Goal: Task Accomplishment & Management: Manage account settings

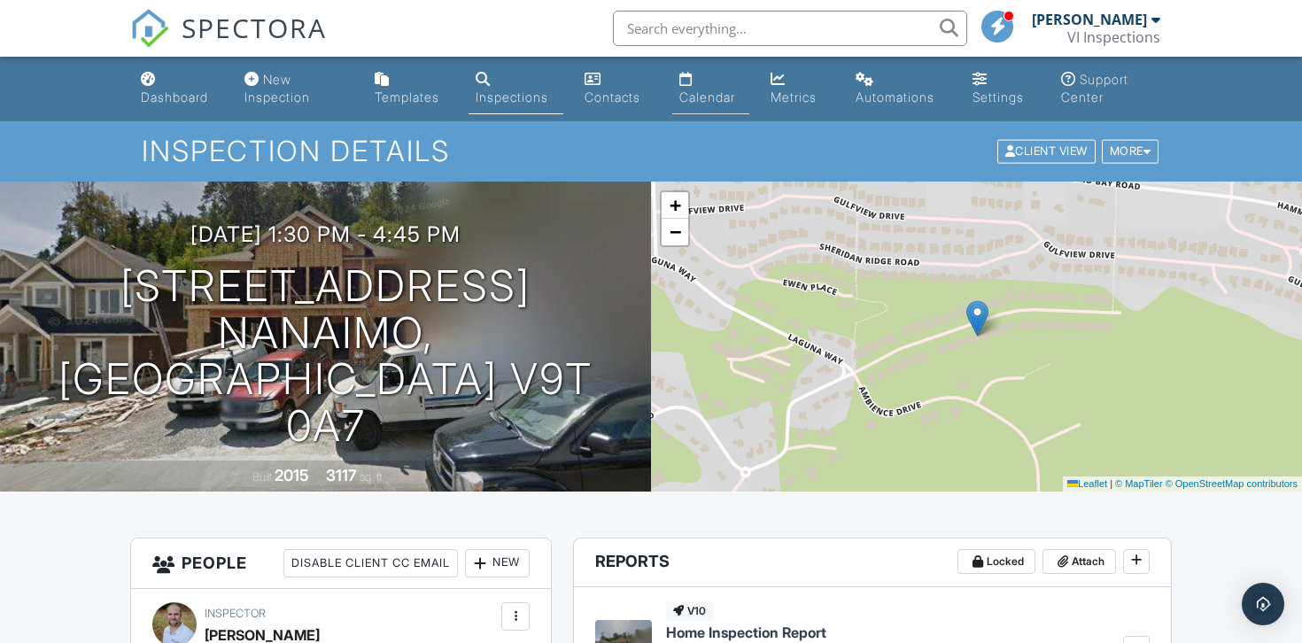
click at [707, 78] on link "Calendar" at bounding box center [710, 89] width 77 height 50
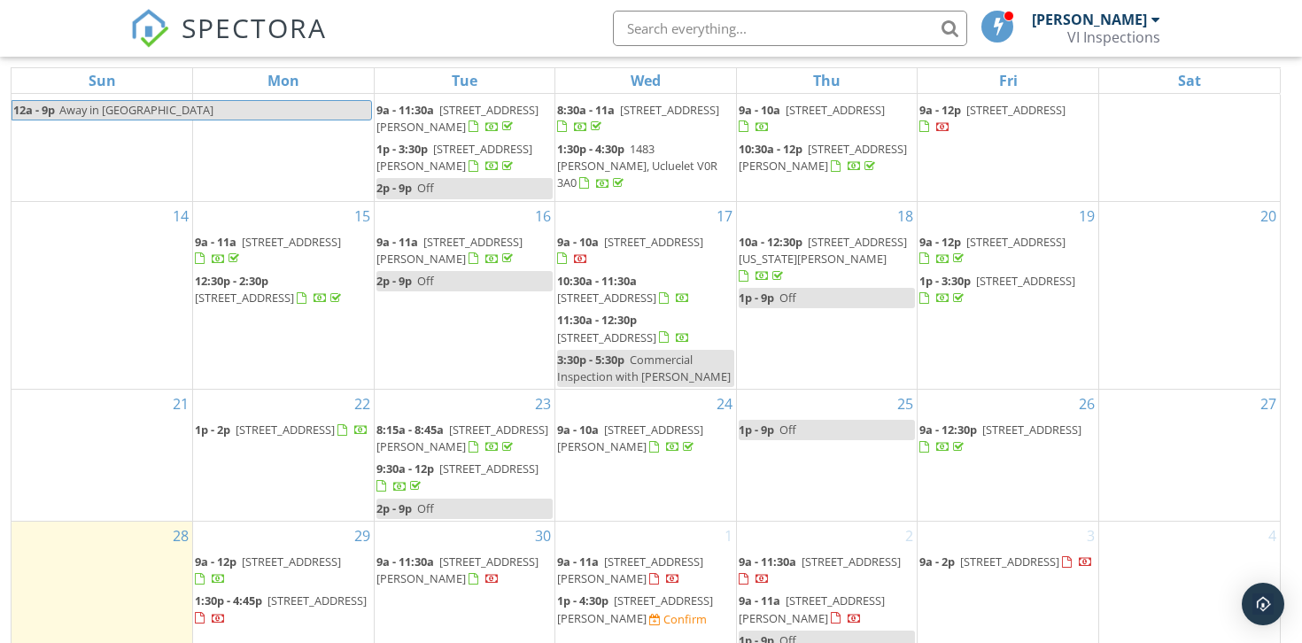
scroll to position [253, 0]
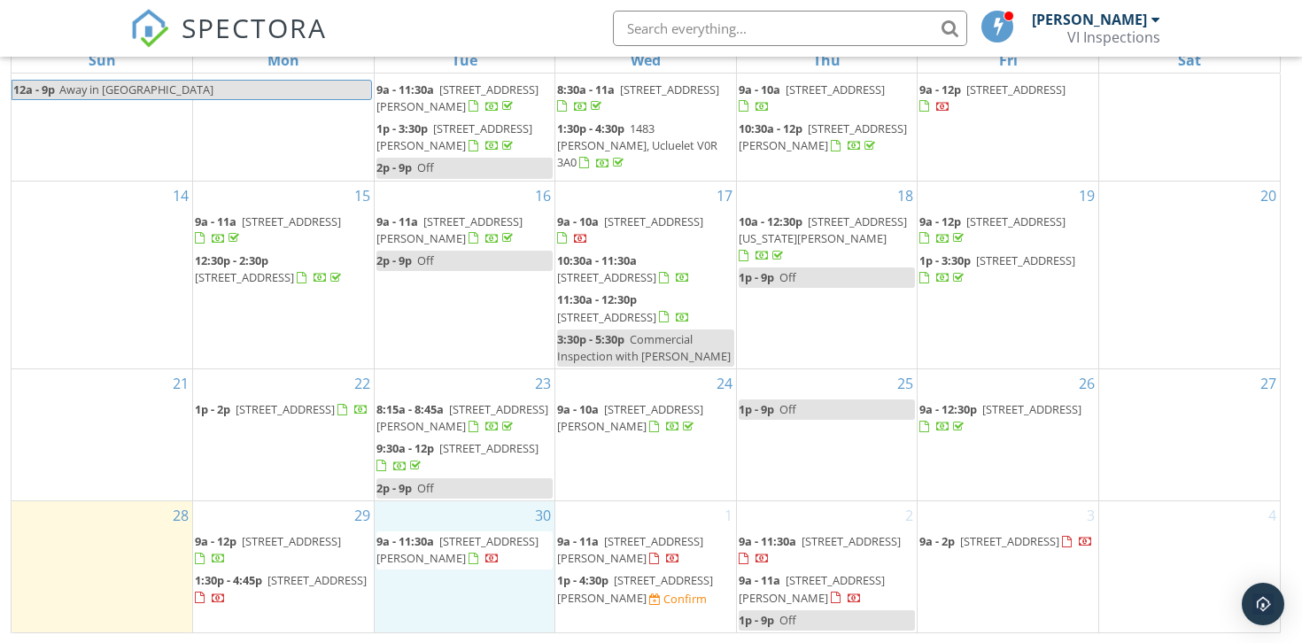
click at [441, 580] on div "30 9a - 11:30a 6538 Harrier Rd , Nanaimo V9V 1V8" at bounding box center [465, 566] width 181 height 131
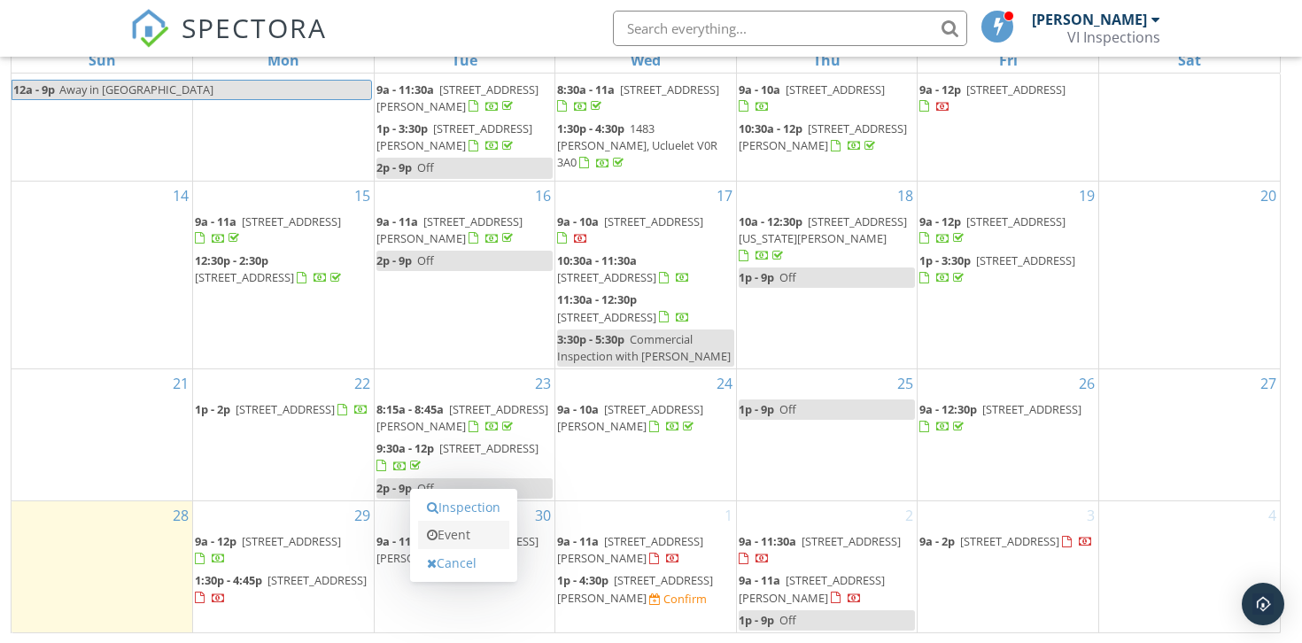
click at [451, 546] on link "Event" at bounding box center [463, 535] width 91 height 28
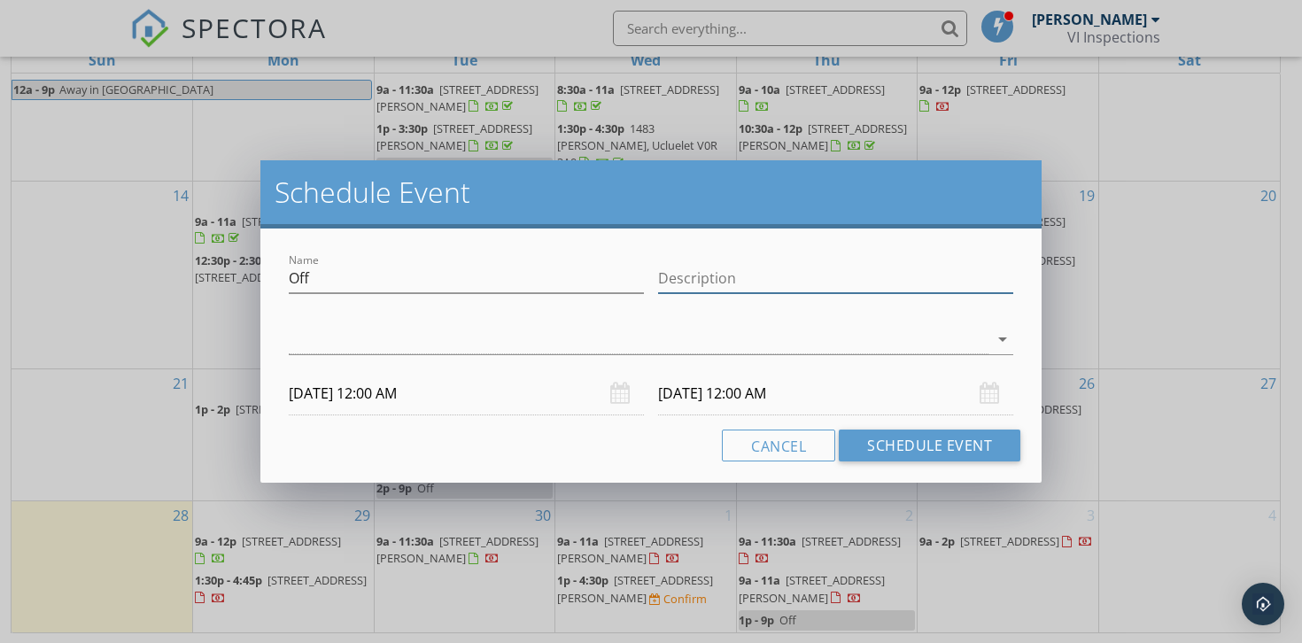
click at [734, 264] on input "Description" at bounding box center [835, 278] width 355 height 29
type input "Off"
click at [749, 321] on div "check_box_outline_blank Tyrel Kerpan arrow_drop_down" at bounding box center [651, 343] width 724 height 58
click at [701, 345] on div at bounding box center [638, 339] width 699 height 29
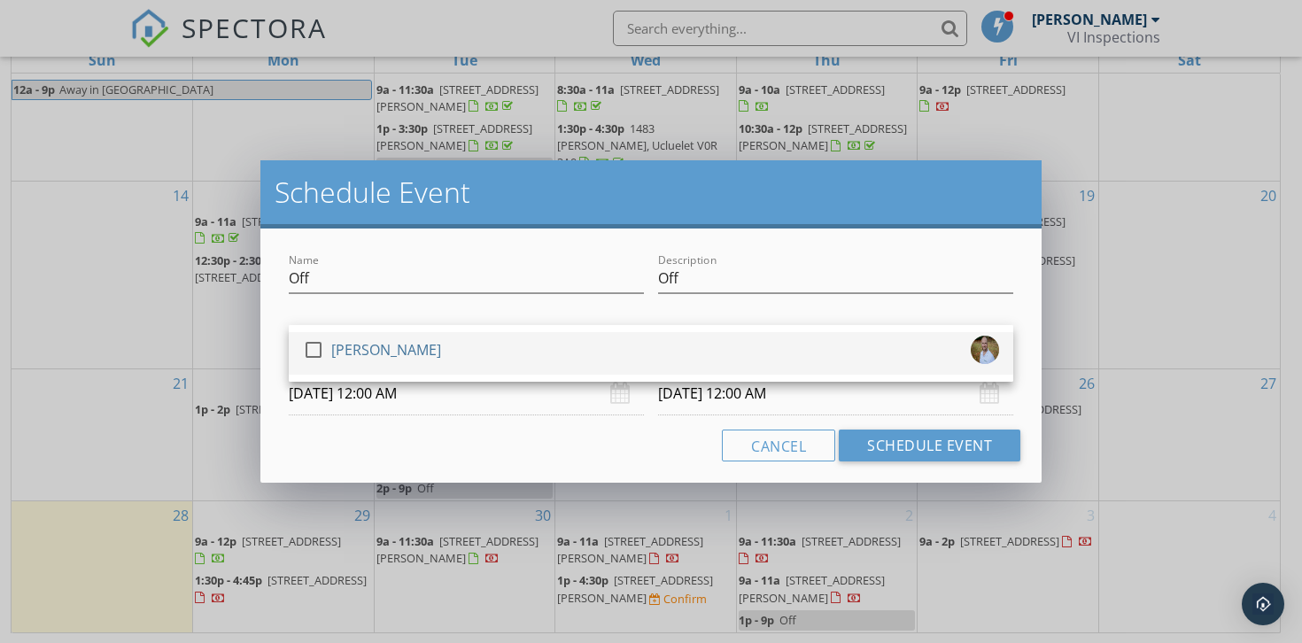
click at [680, 341] on div "check_box_outline_blank Tyrel Kerpan" at bounding box center [651, 353] width 696 height 35
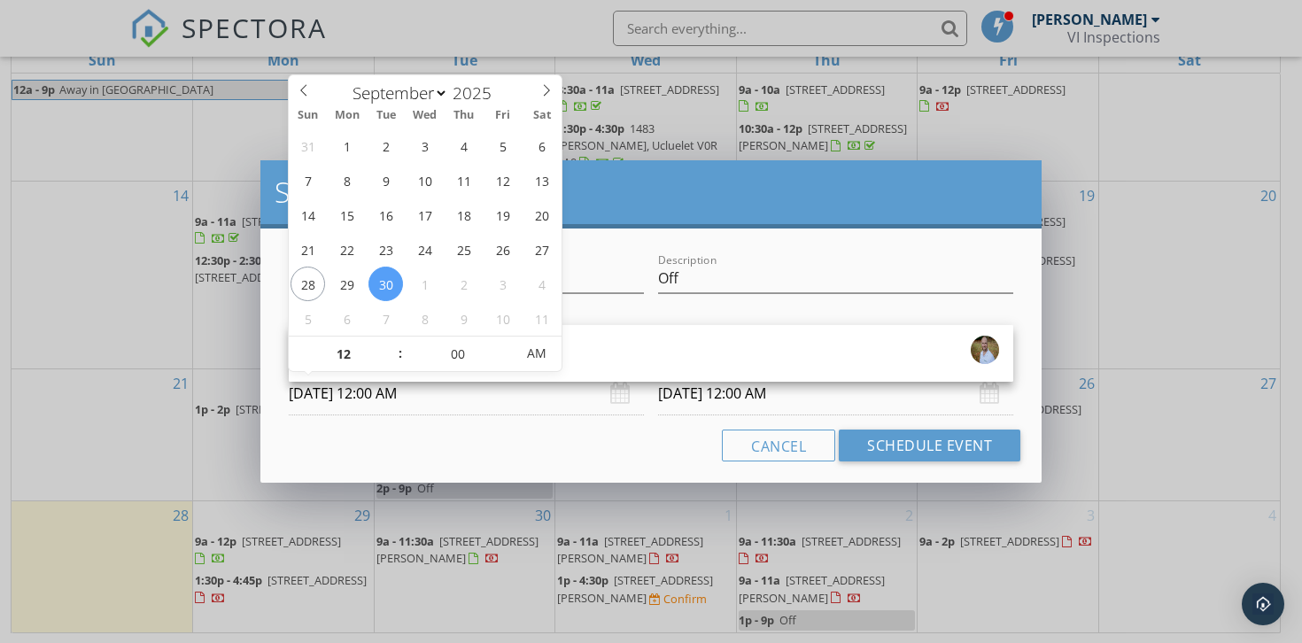
click at [491, 401] on input "09/30/2025 12:00 AM" at bounding box center [466, 393] width 355 height 43
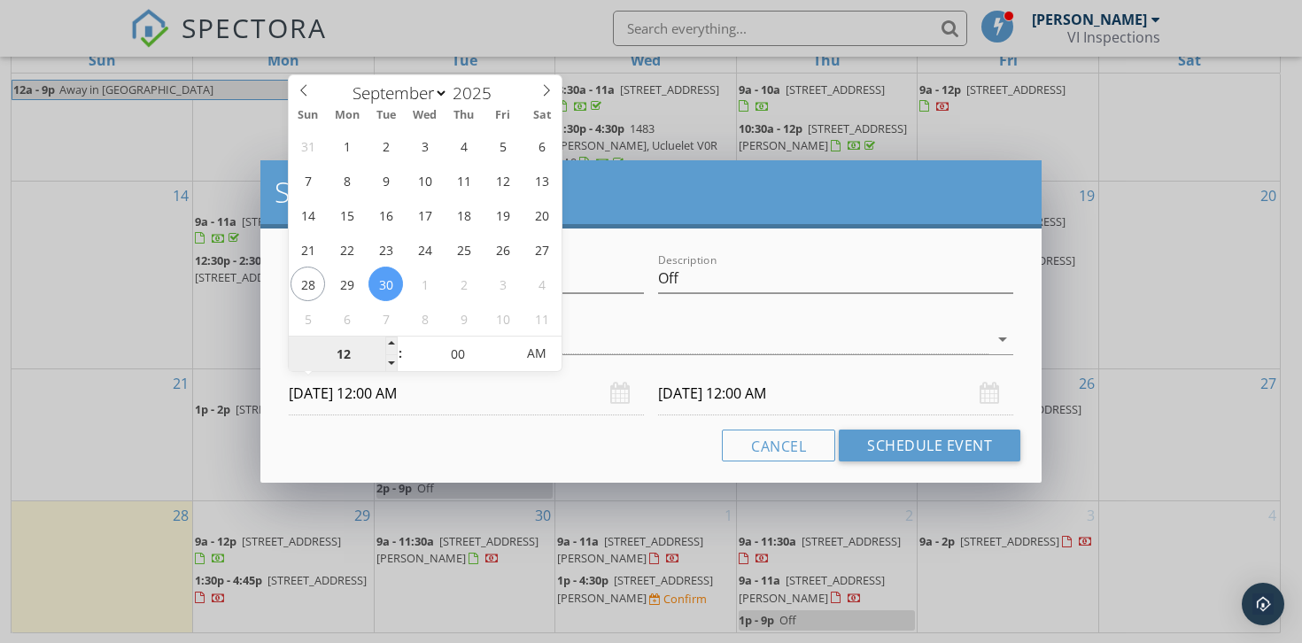
click at [352, 356] on input "12" at bounding box center [343, 353] width 109 height 35
type input "01"
type input "09/30/2025 1:00 PM"
type input "10/01/2025 1:00 PM"
click at [536, 355] on span "PM" at bounding box center [536, 353] width 49 height 35
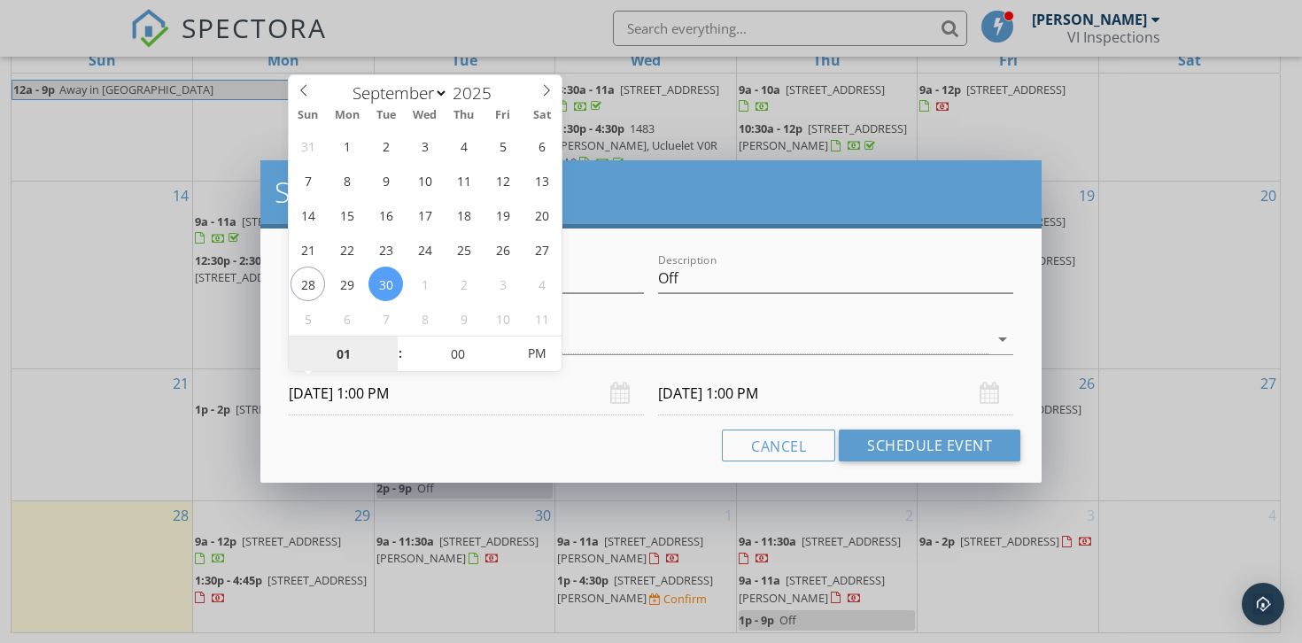
type input "01"
click at [721, 398] on input "10/01/2025 1:00 PM" at bounding box center [835, 393] width 355 height 43
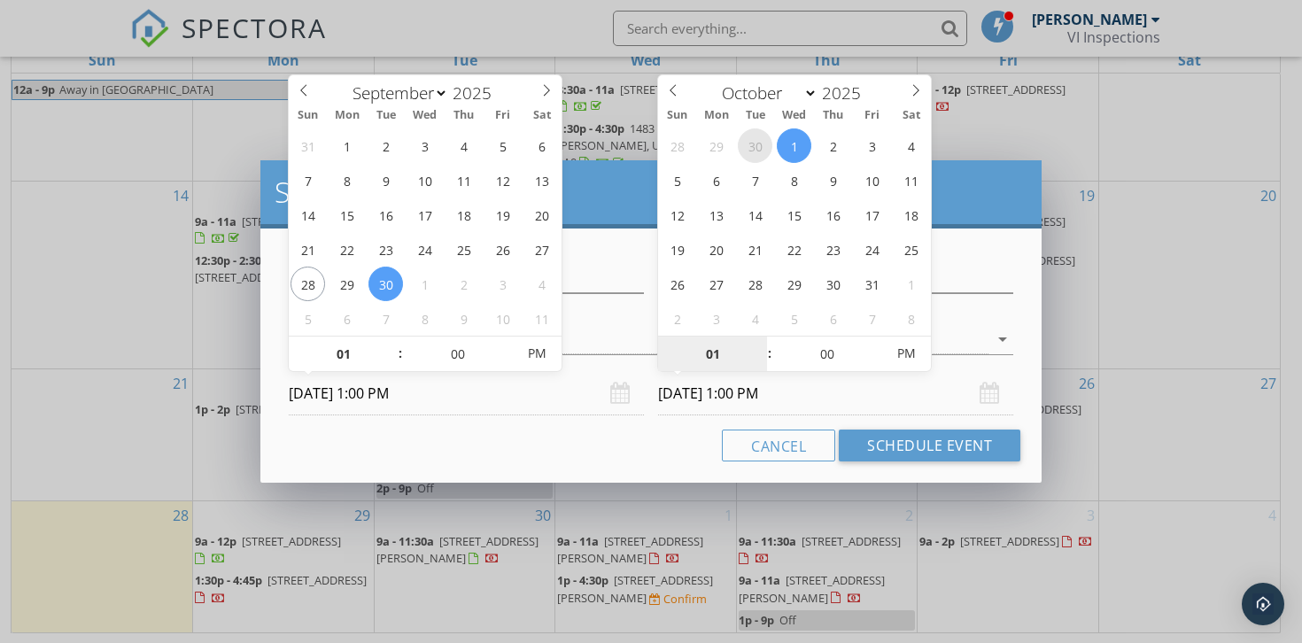
select select "8"
type input "09/30/2025 1:00 PM"
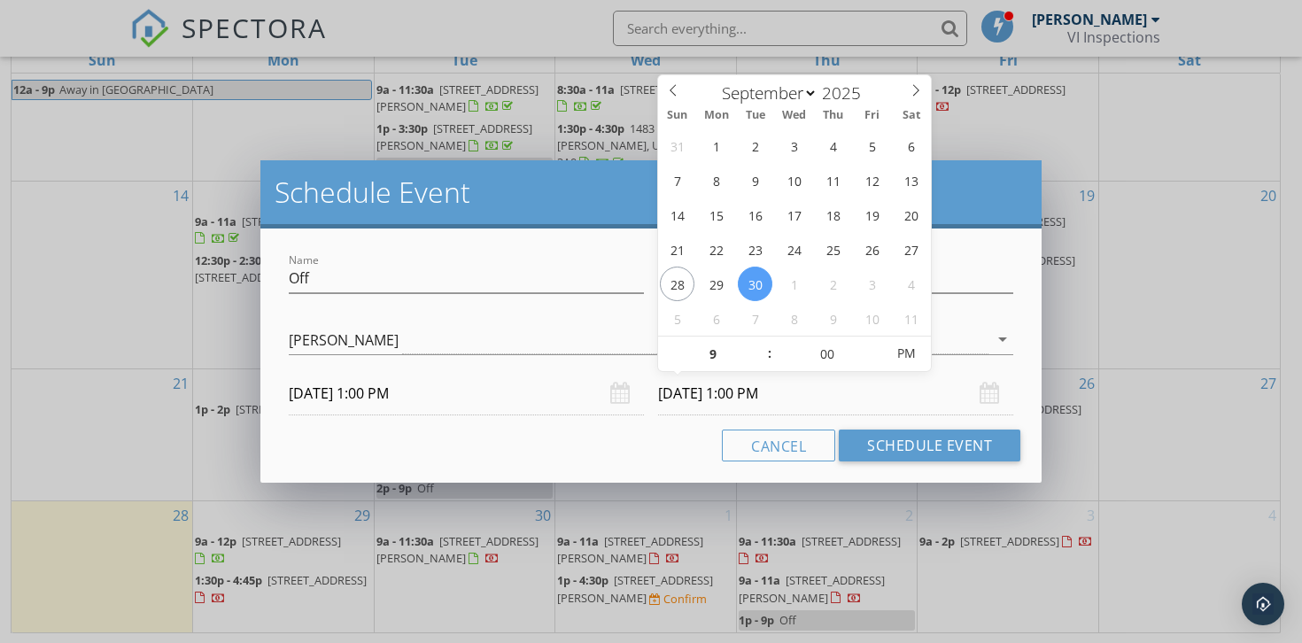
type input "09"
type input "09/30/2025 9:00 PM"
click at [608, 441] on div "Cancel Schedule Event" at bounding box center [651, 445] width 738 height 32
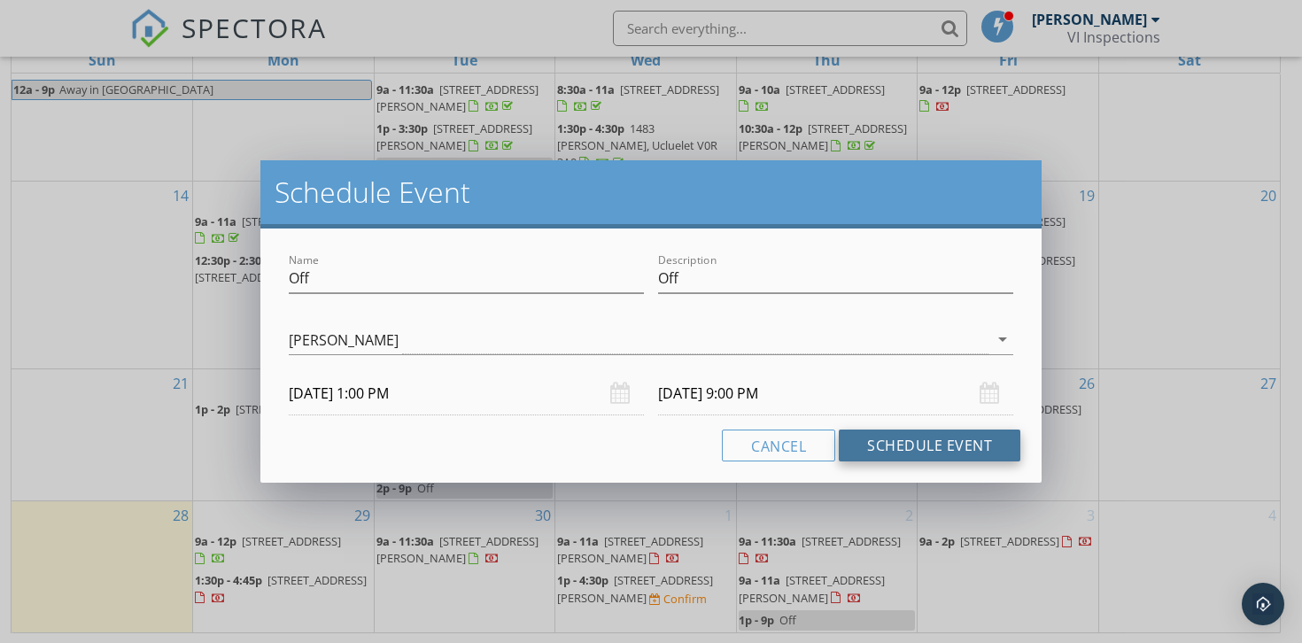
click at [941, 443] on button "Schedule Event" at bounding box center [930, 445] width 182 height 32
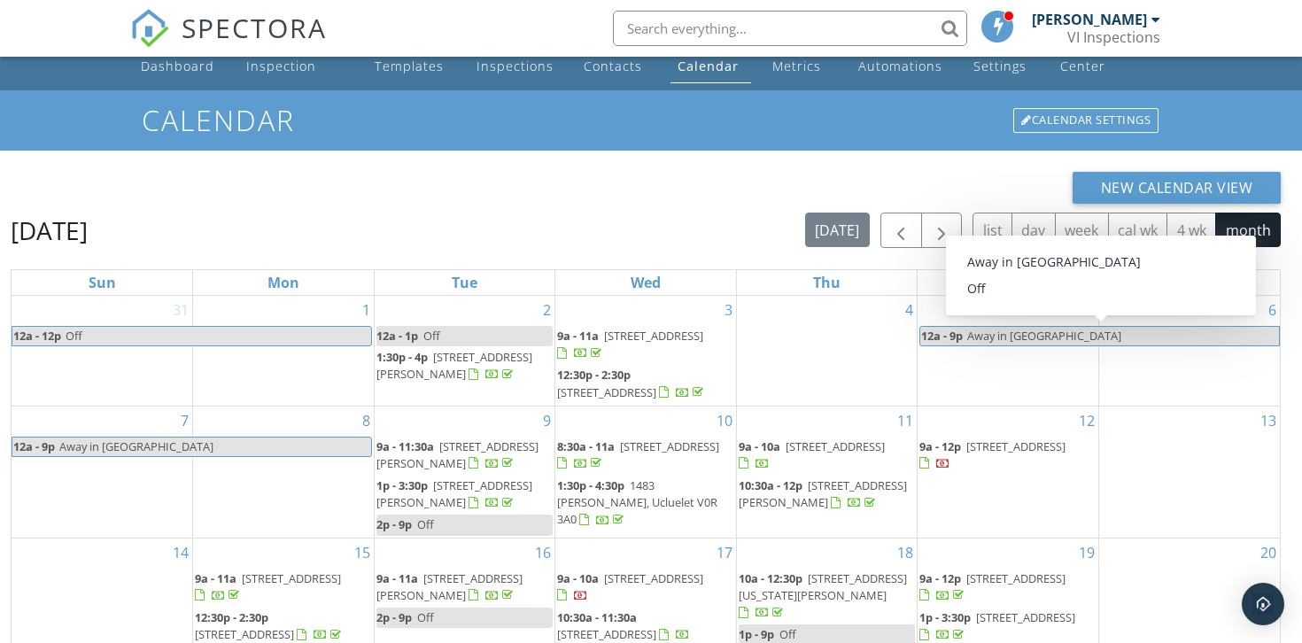
scroll to position [0, 0]
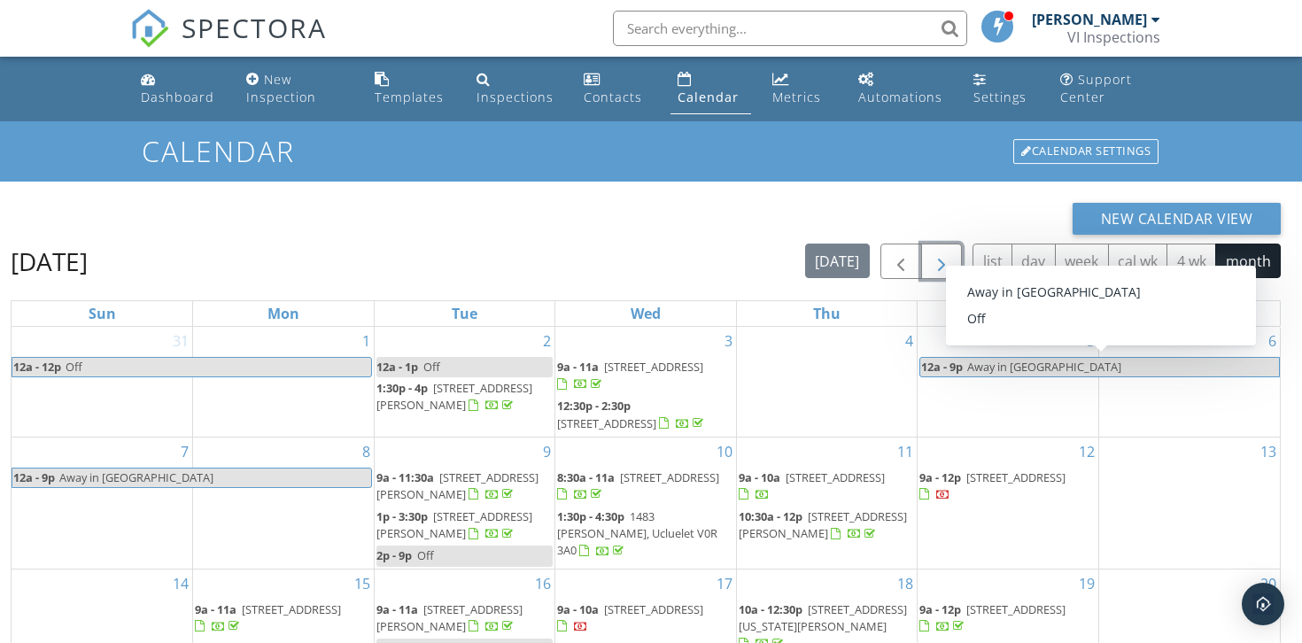
click at [934, 252] on span "button" at bounding box center [941, 261] width 21 height 21
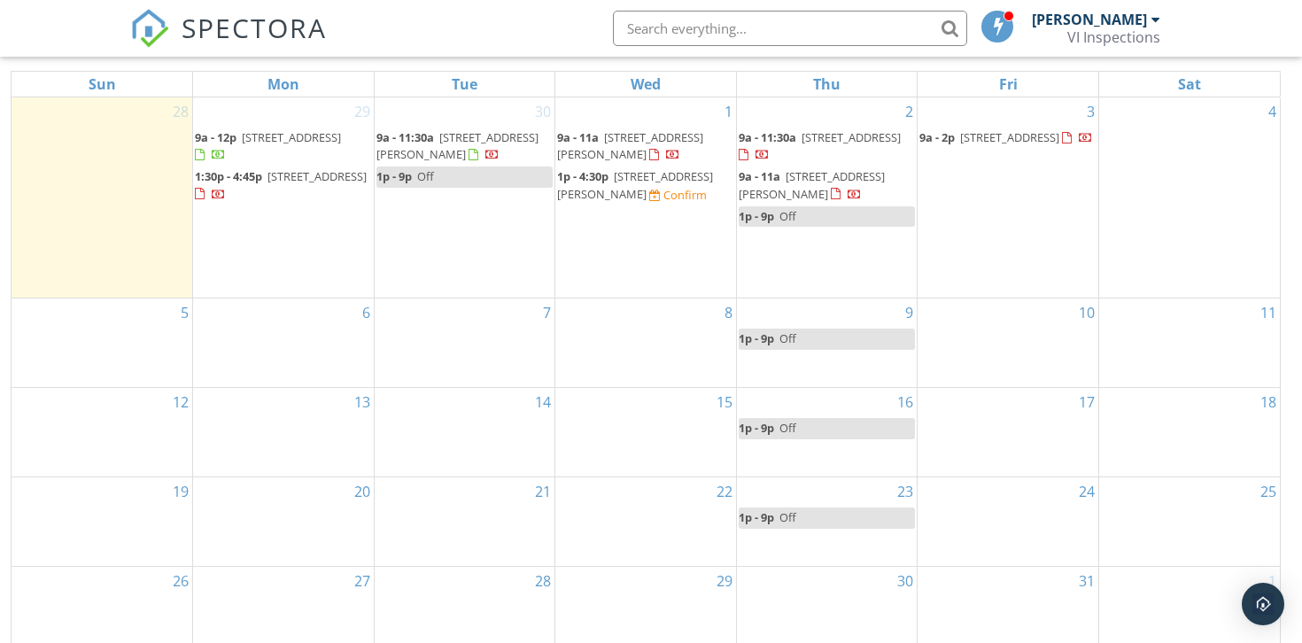
scroll to position [228, 0]
click at [434, 336] on div "7" at bounding box center [465, 344] width 181 height 89
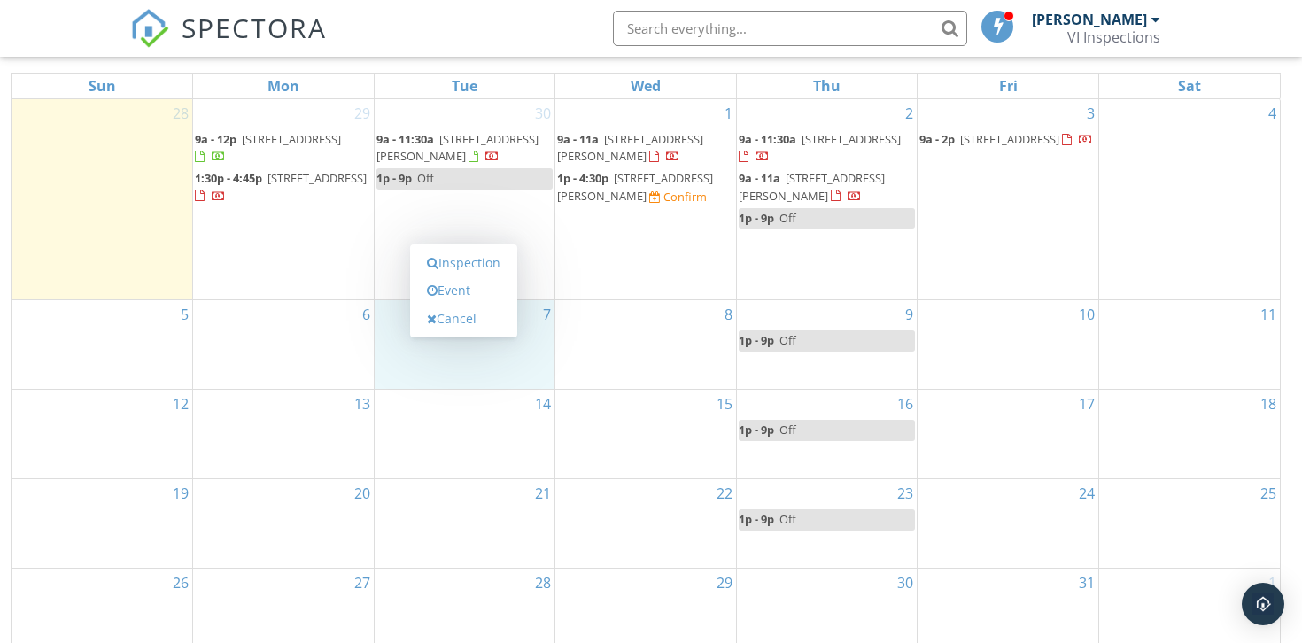
click at [434, 336] on div "Inspection Event Cancel" at bounding box center [463, 290] width 107 height 93
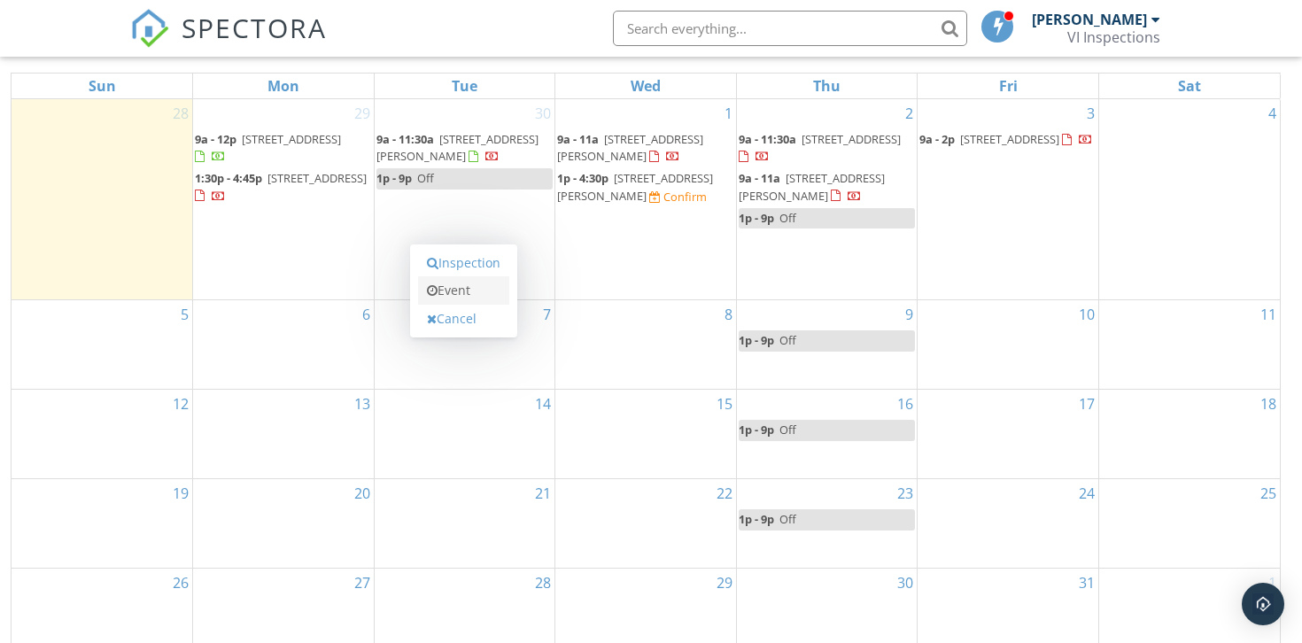
click at [457, 278] on link "Event" at bounding box center [463, 290] width 91 height 28
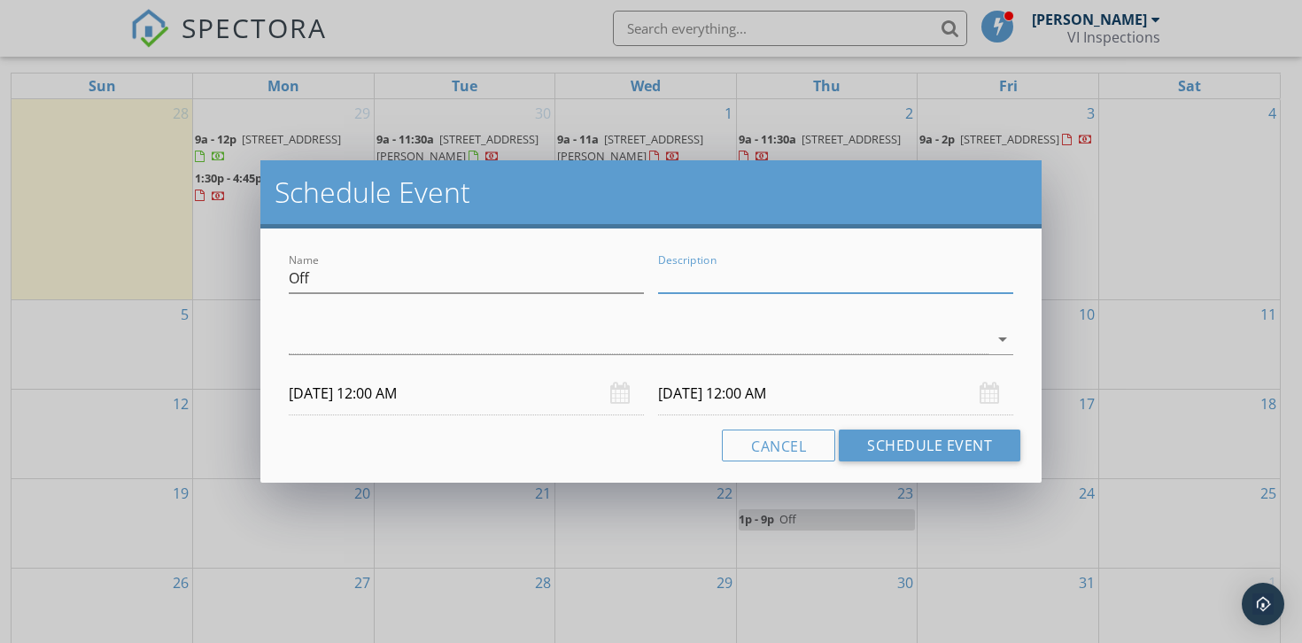
click at [717, 284] on input "Description" at bounding box center [835, 278] width 355 height 29
type input "Off"
click at [500, 351] on div at bounding box center [638, 339] width 699 height 29
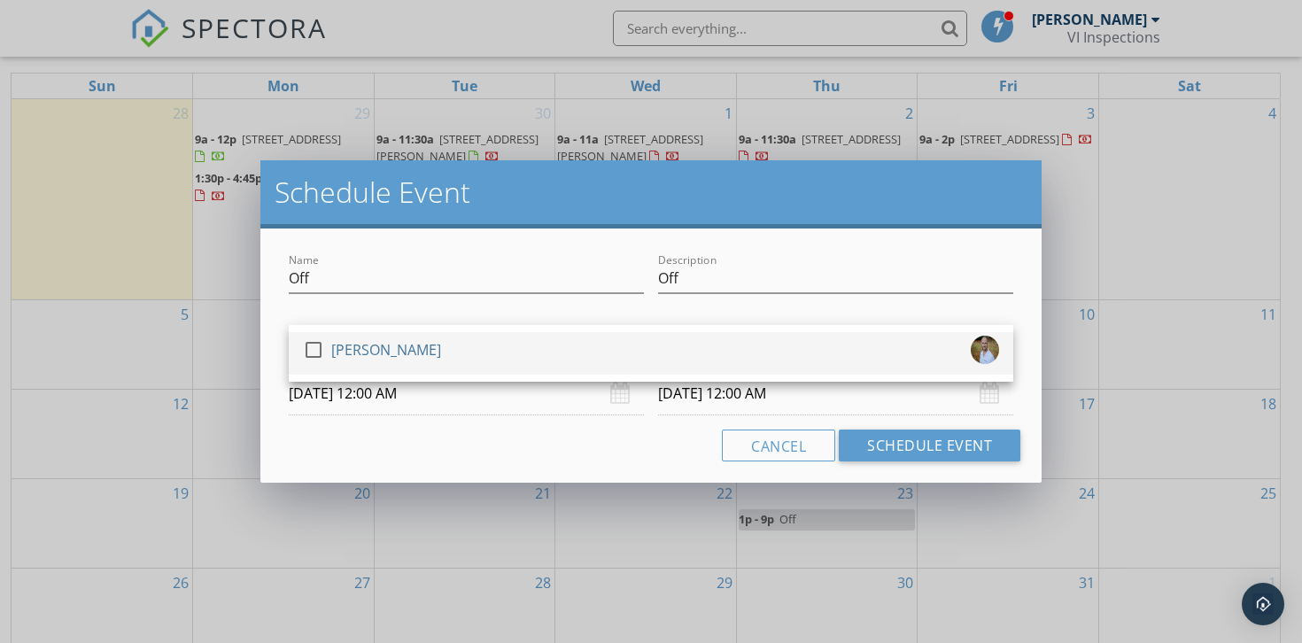
click at [490, 351] on div "check_box_outline_blank Tyrel Kerpan" at bounding box center [651, 353] width 696 height 35
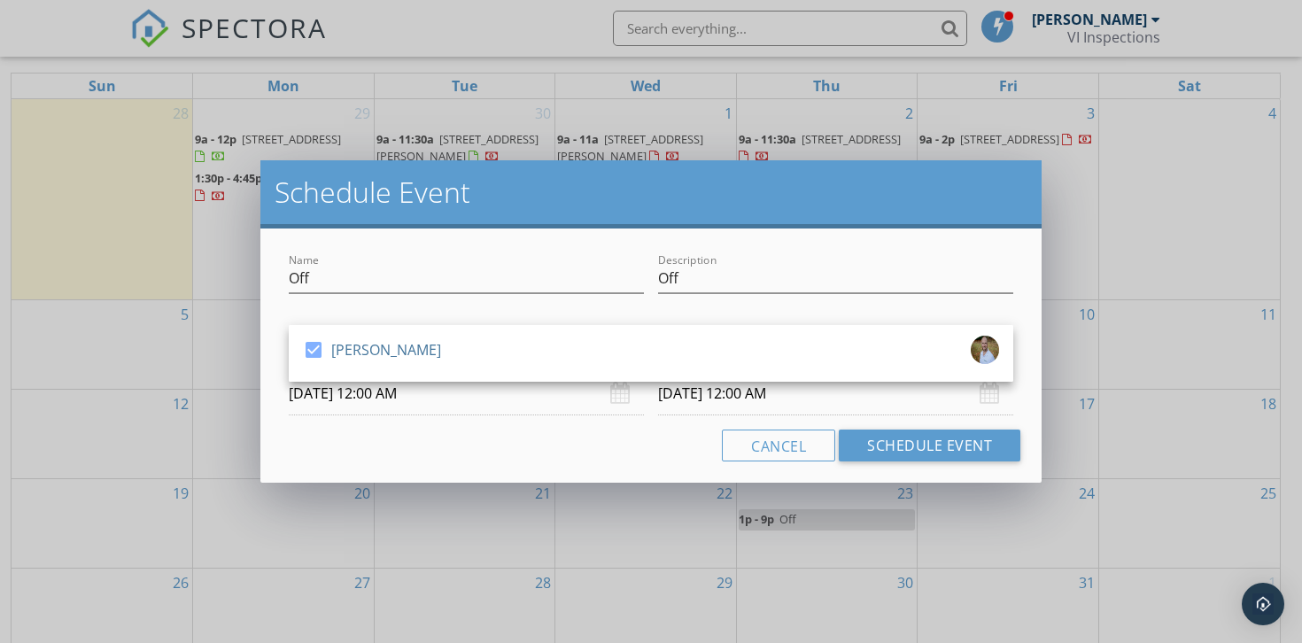
click at [409, 385] on input "10/07/2025 12:00 AM" at bounding box center [466, 393] width 355 height 43
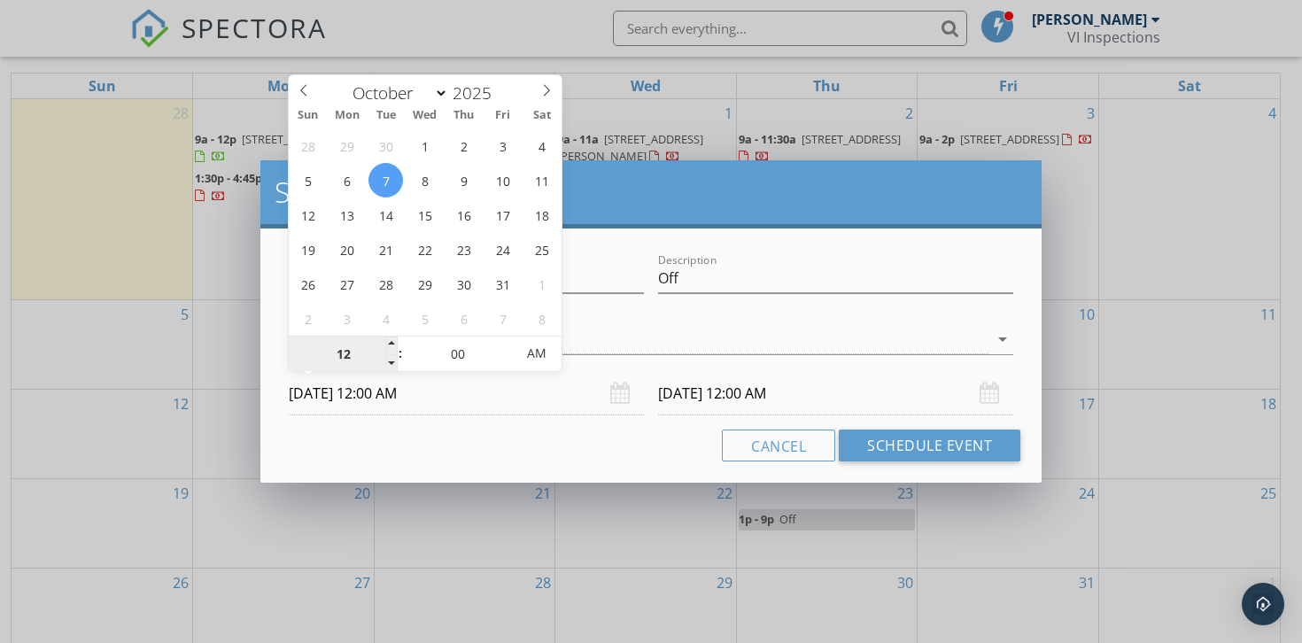
click at [370, 350] on input "12" at bounding box center [343, 353] width 109 height 35
type input "01"
type input "10/07/2025 1:00 AM"
type input "10/08/2025 1:00 AM"
type input "10/07/2025 1:00 PM"
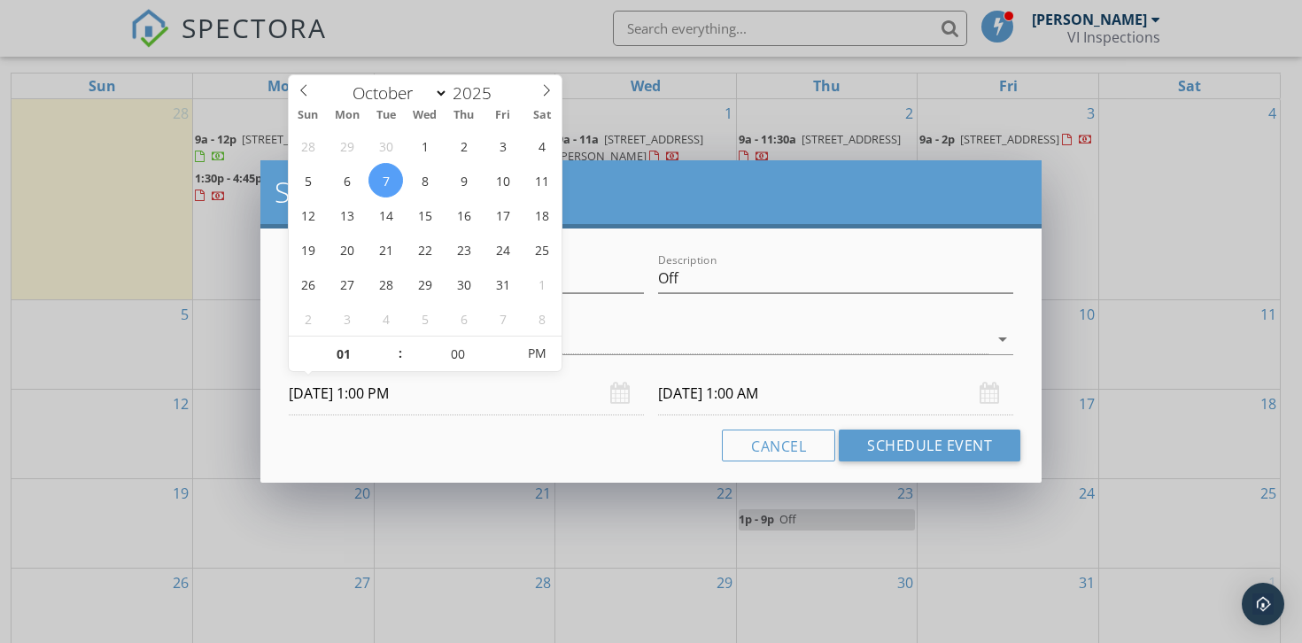
click at [385, 434] on div "Cancel Schedule Event" at bounding box center [651, 445] width 738 height 32
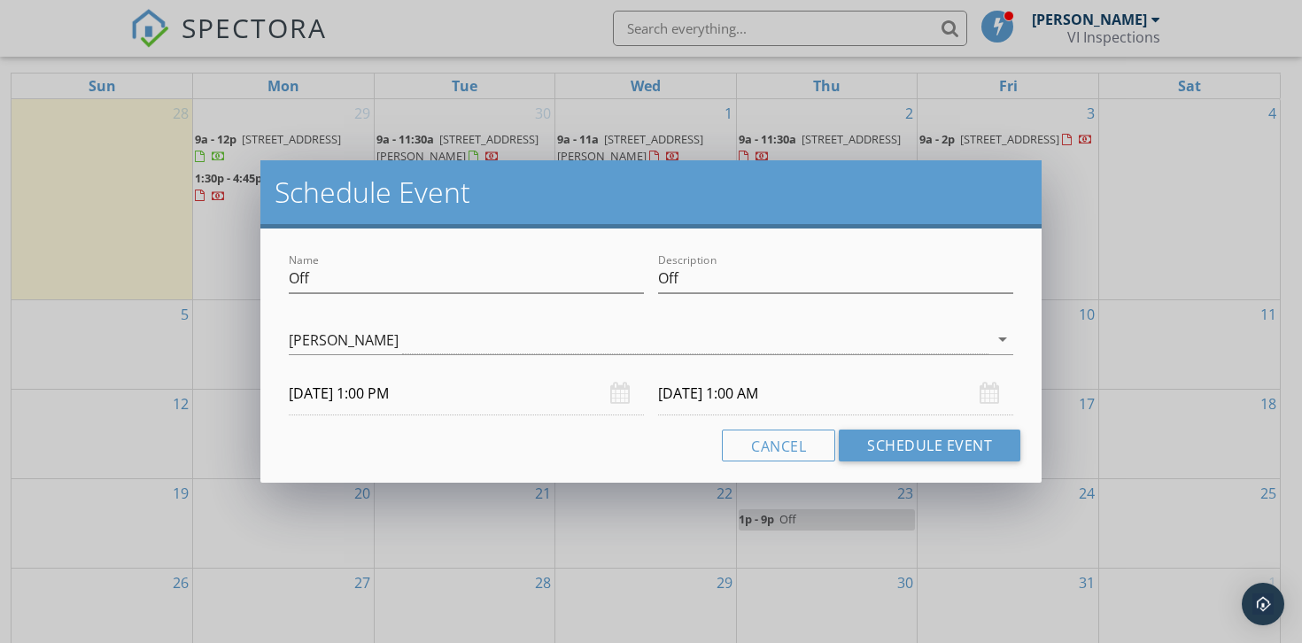
click at [723, 396] on input "10/08/2025 1:00 AM" at bounding box center [835, 393] width 355 height 43
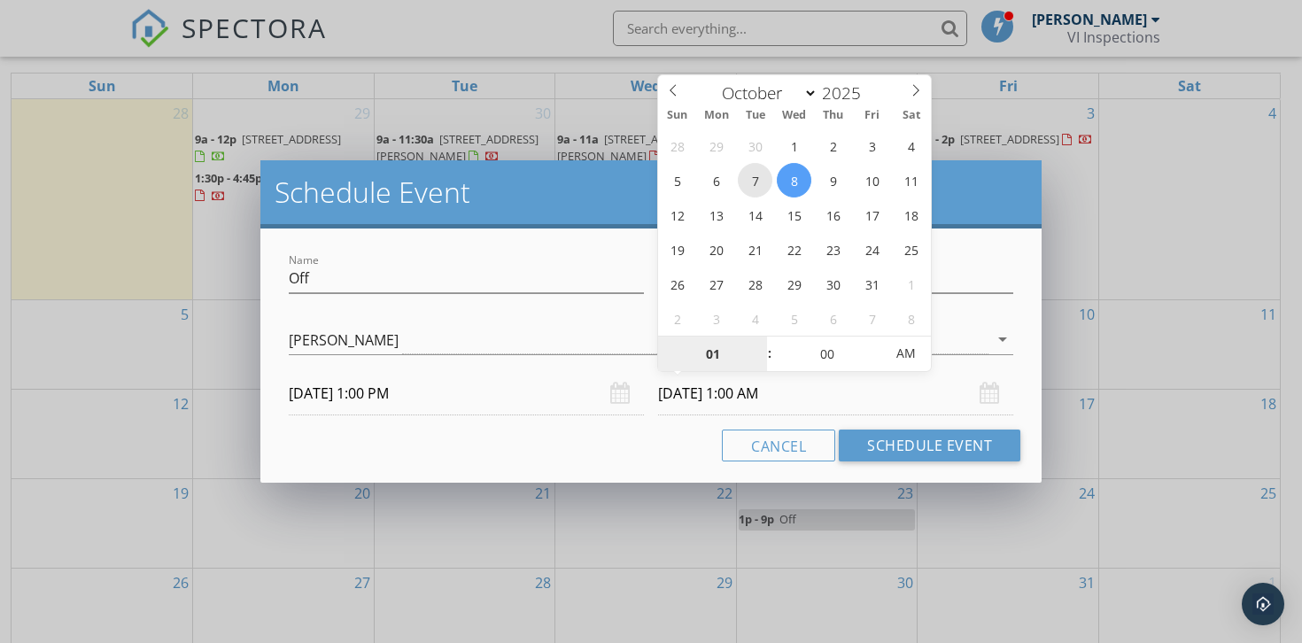
type input "10/07/2025 1:00 AM"
type input "09"
type input "10/07/2025 9:00 AM"
click at [613, 444] on div "Cancel Schedule Event" at bounding box center [651, 445] width 738 height 32
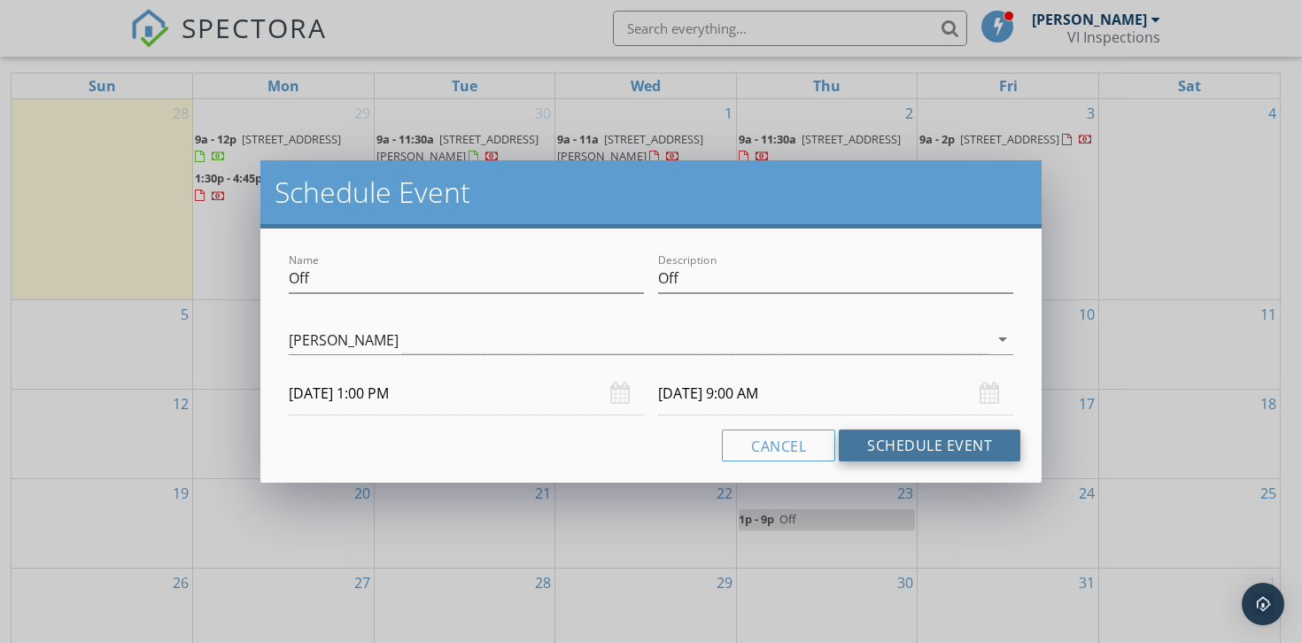
click at [891, 439] on button "Schedule Event" at bounding box center [930, 445] width 182 height 32
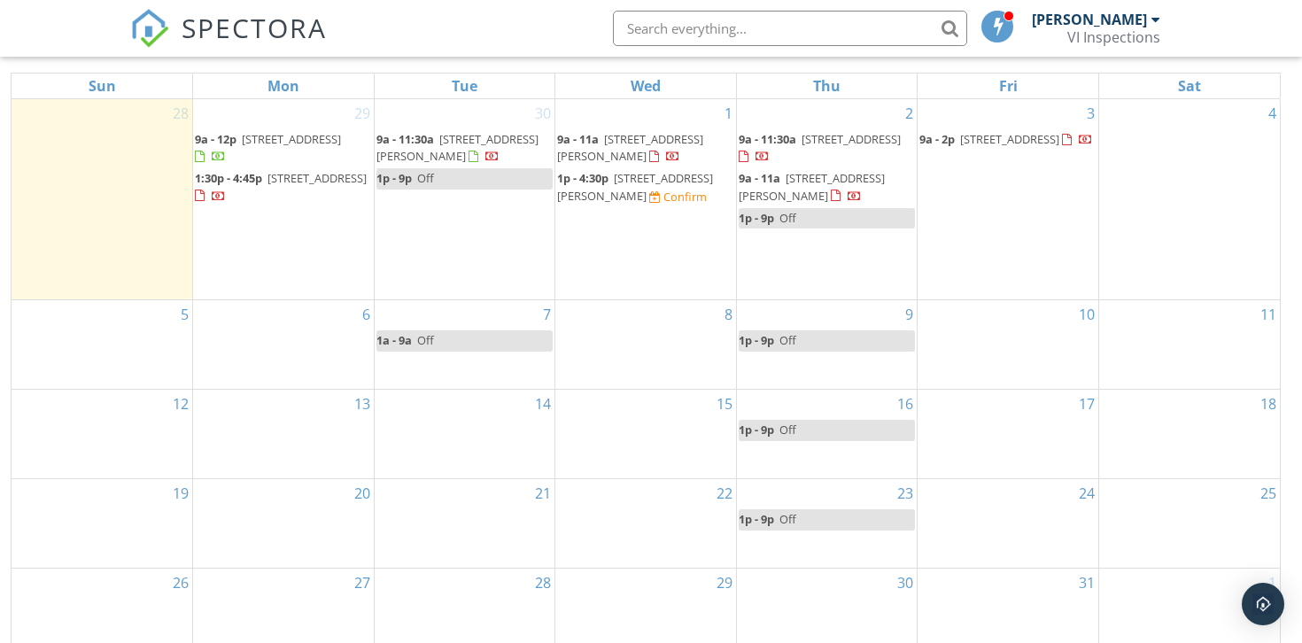
scroll to position [0, 0]
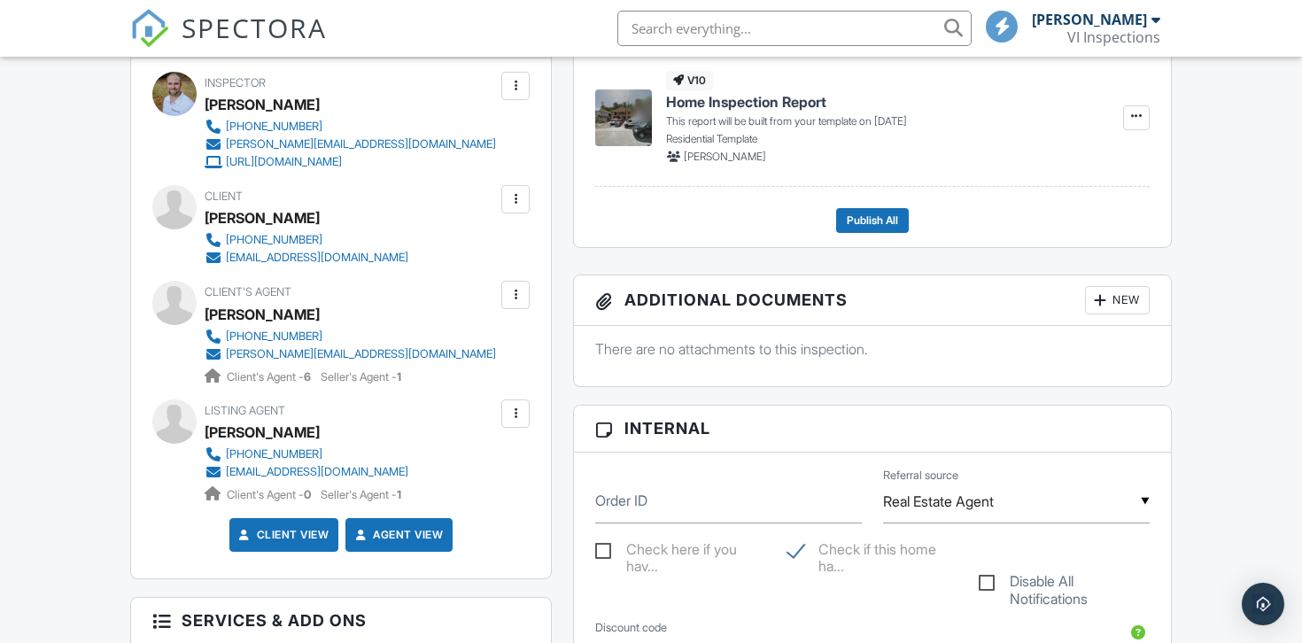
scroll to position [532, 0]
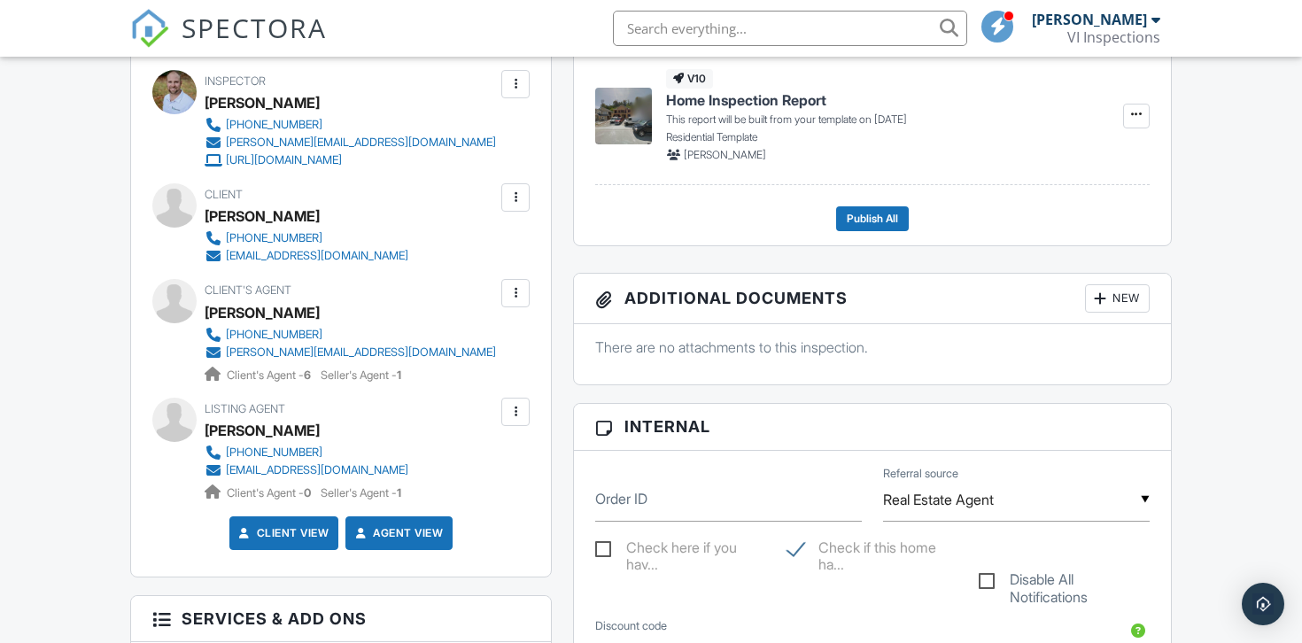
click at [506, 198] on div at bounding box center [515, 197] width 28 height 28
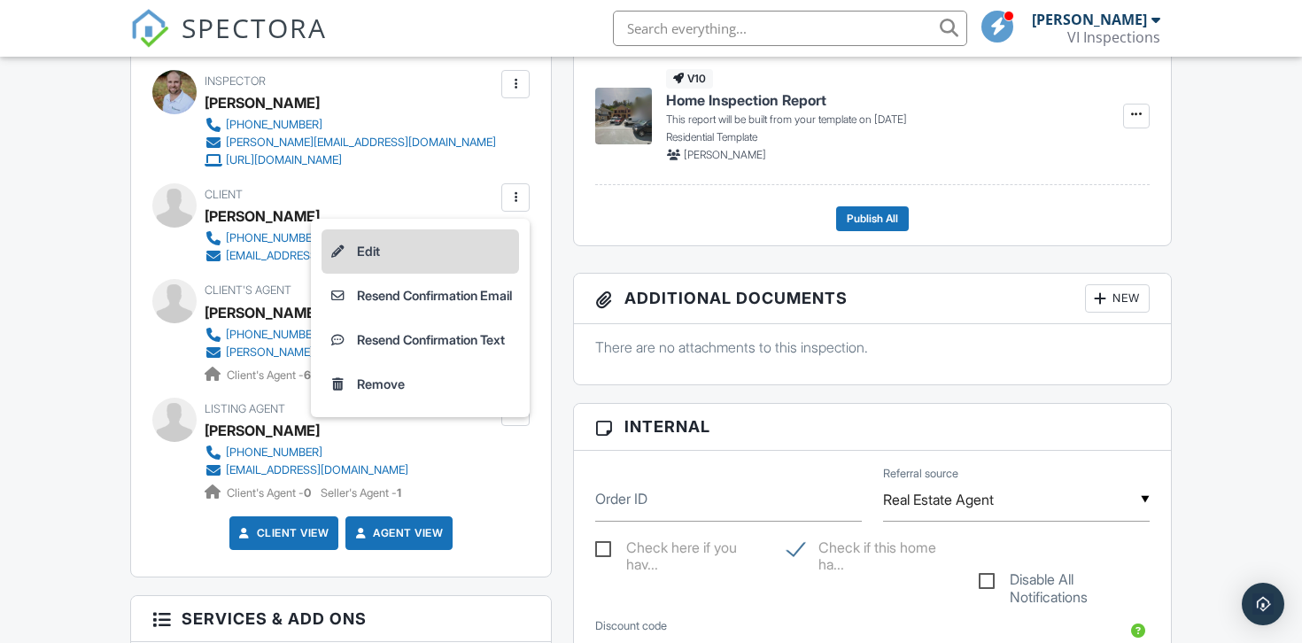
click at [417, 239] on li "Edit" at bounding box center [419, 251] width 197 height 44
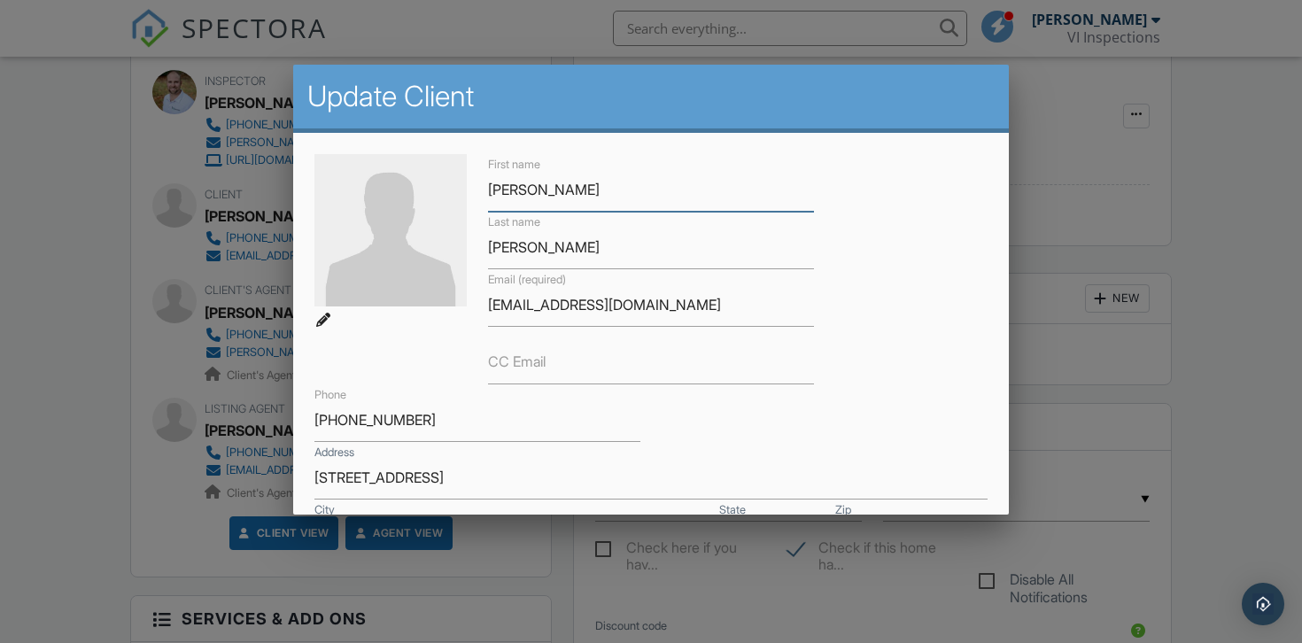
click at [545, 192] on input "[PERSON_NAME]" at bounding box center [651, 189] width 326 height 43
type input "[PERSON_NAME]"
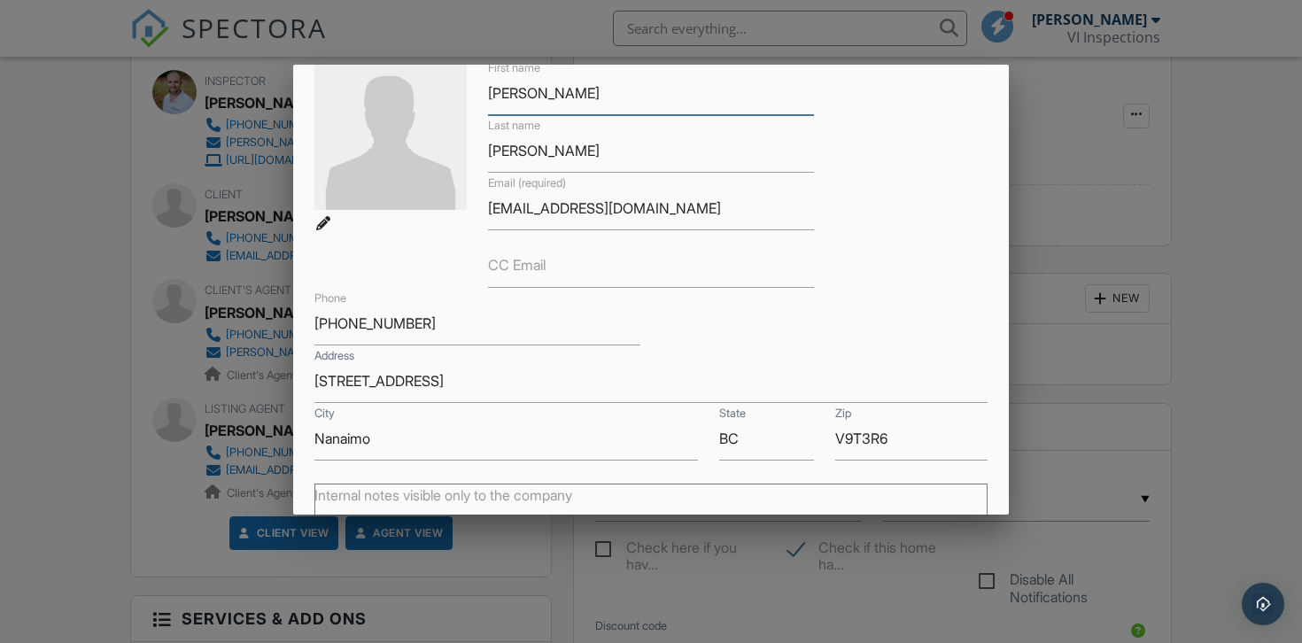
scroll to position [359, 0]
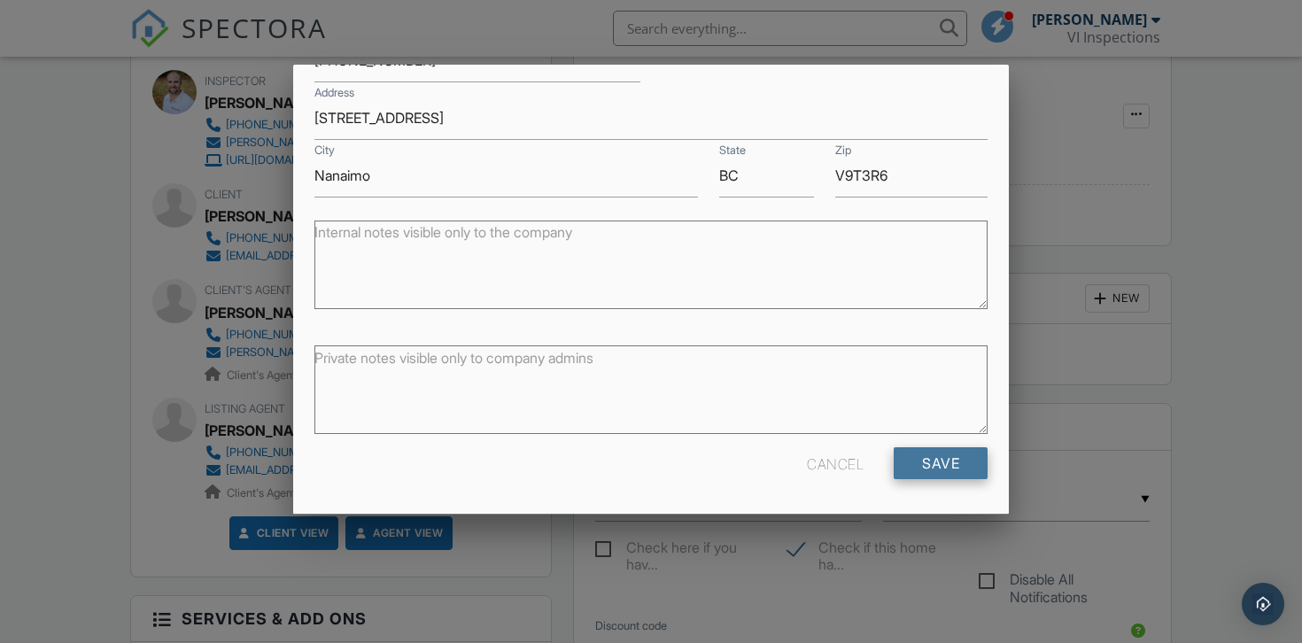
click at [946, 467] on input "Save" at bounding box center [940, 463] width 94 height 32
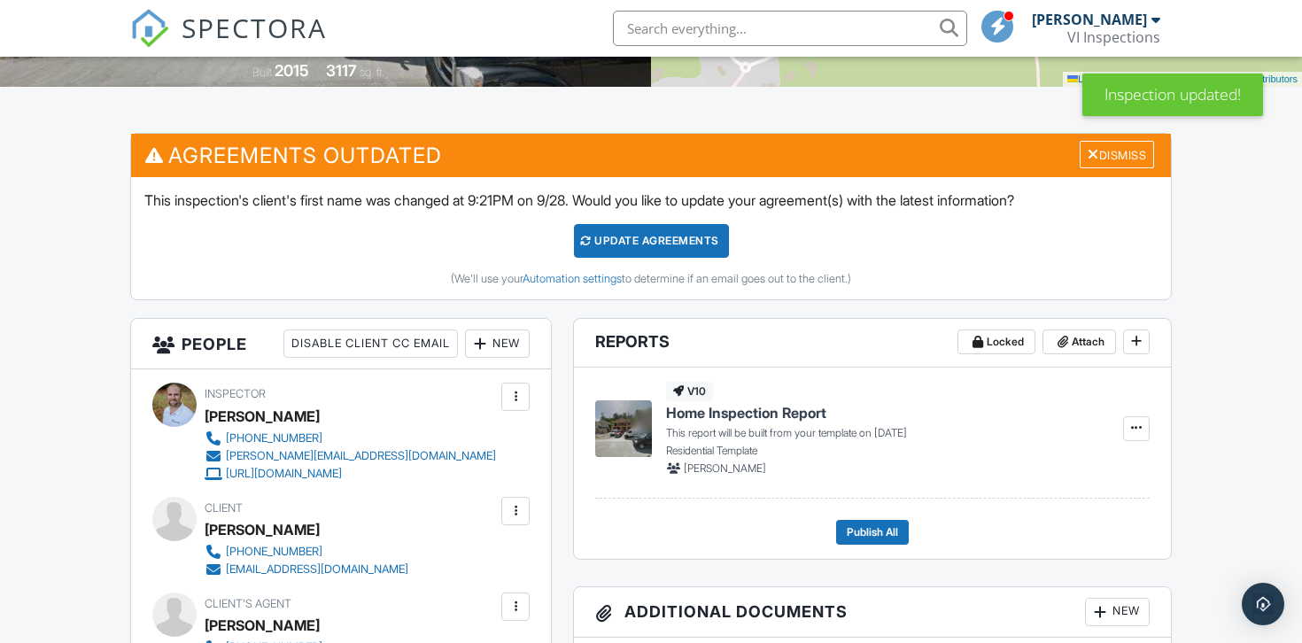
click at [491, 334] on div "New" at bounding box center [497, 343] width 65 height 28
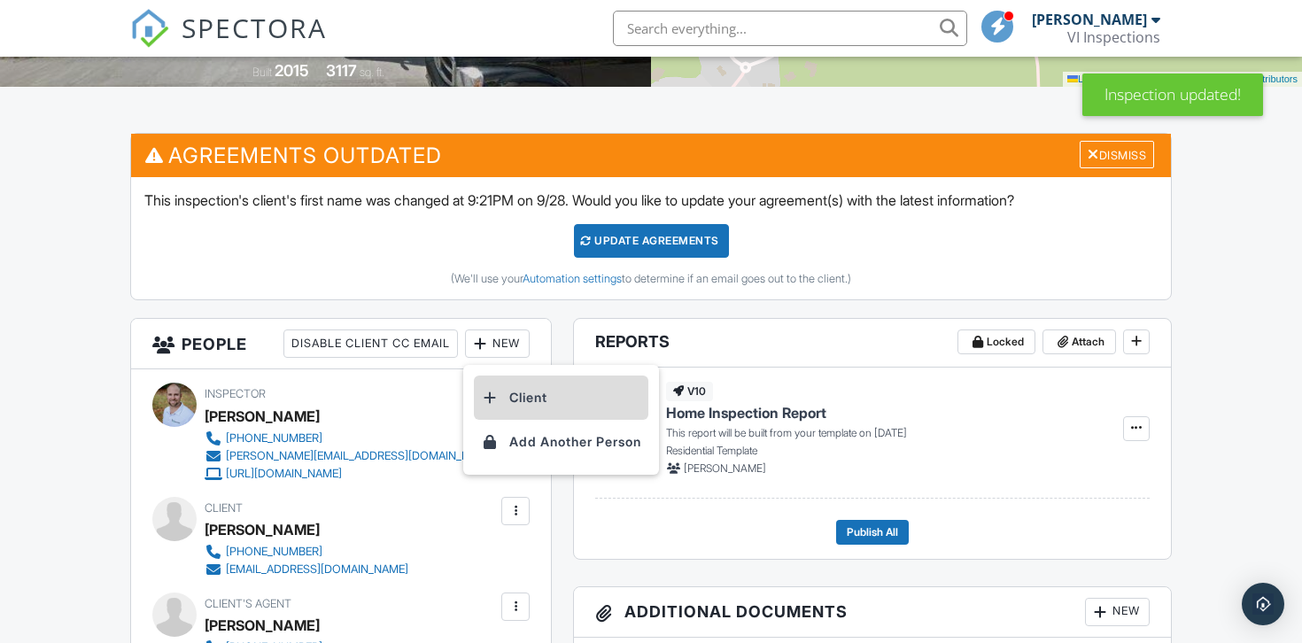
click at [499, 392] on li "Client" at bounding box center [561, 397] width 174 height 44
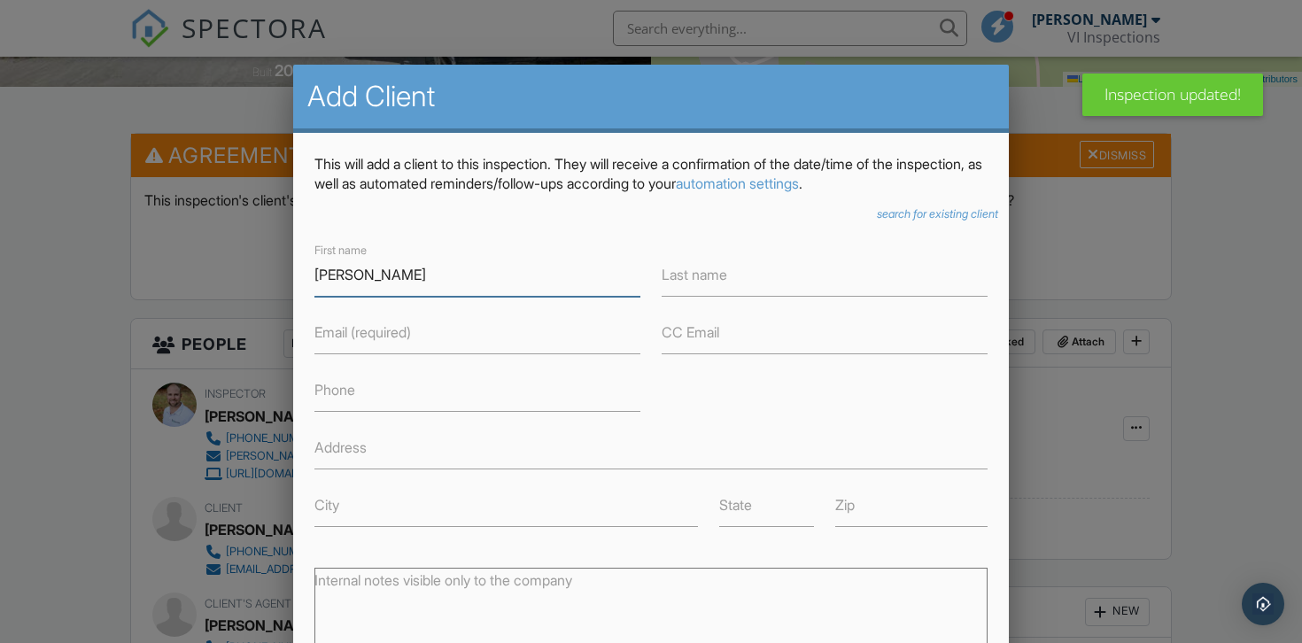
type input "Helen"
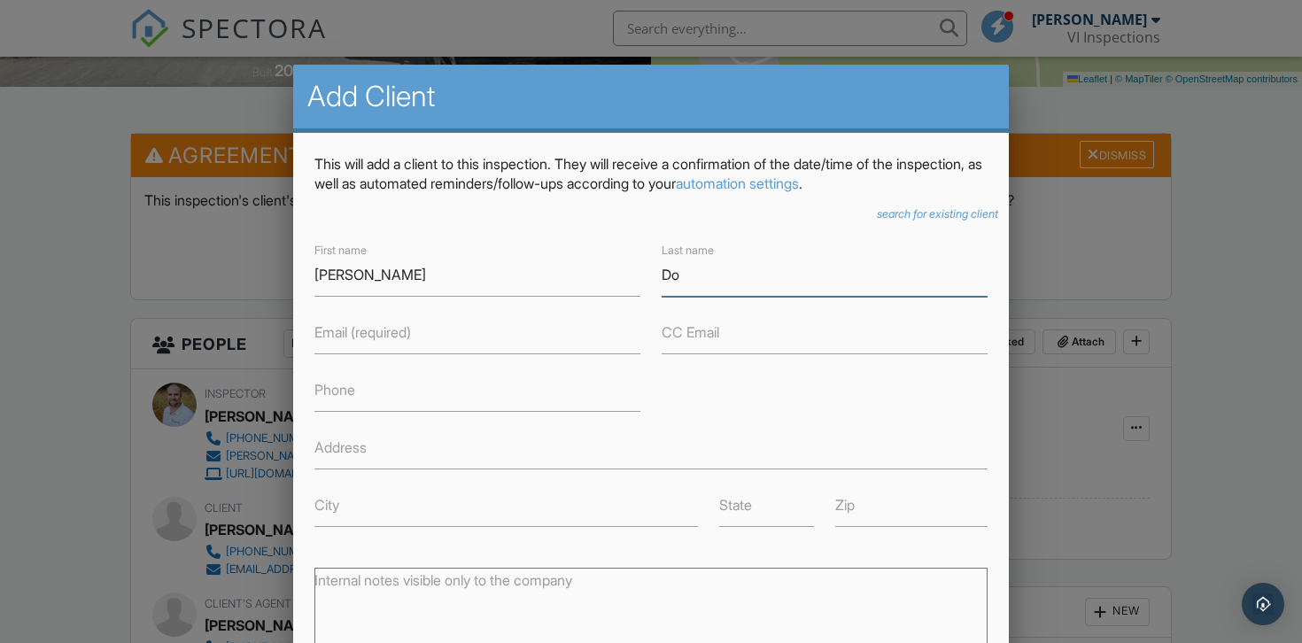
type input "Do"
paste input "hellen.do@hotmail.com"
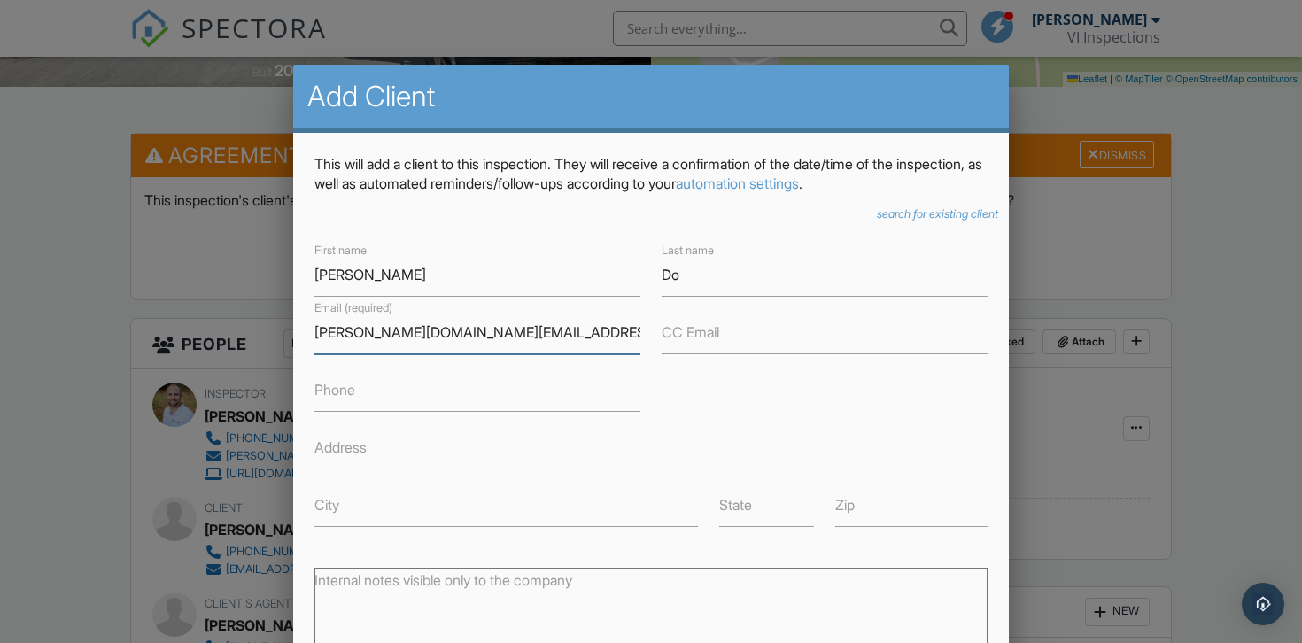
scroll to position [10, 0]
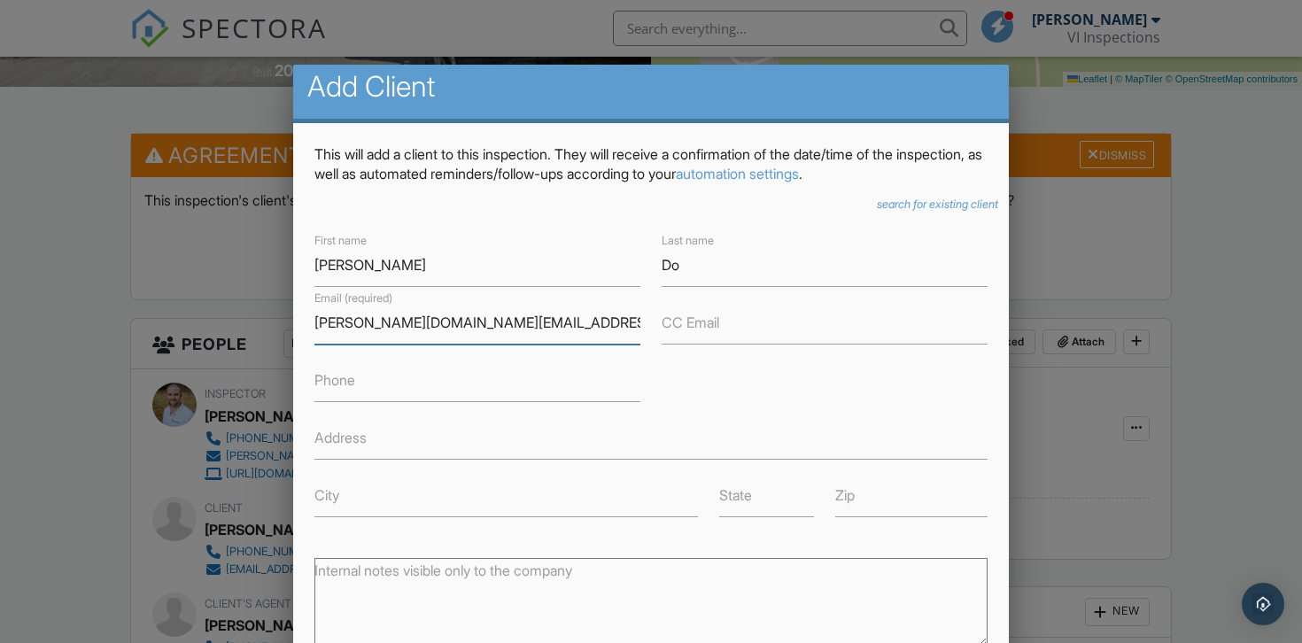
type input "hellen.do@hotmail.com"
click at [433, 383] on input "Phone" at bounding box center [477, 380] width 326 height 43
paste input "778-980-2198"
type input "778-980-2198"
click at [274, 511] on div at bounding box center [651, 313] width 1302 height 804
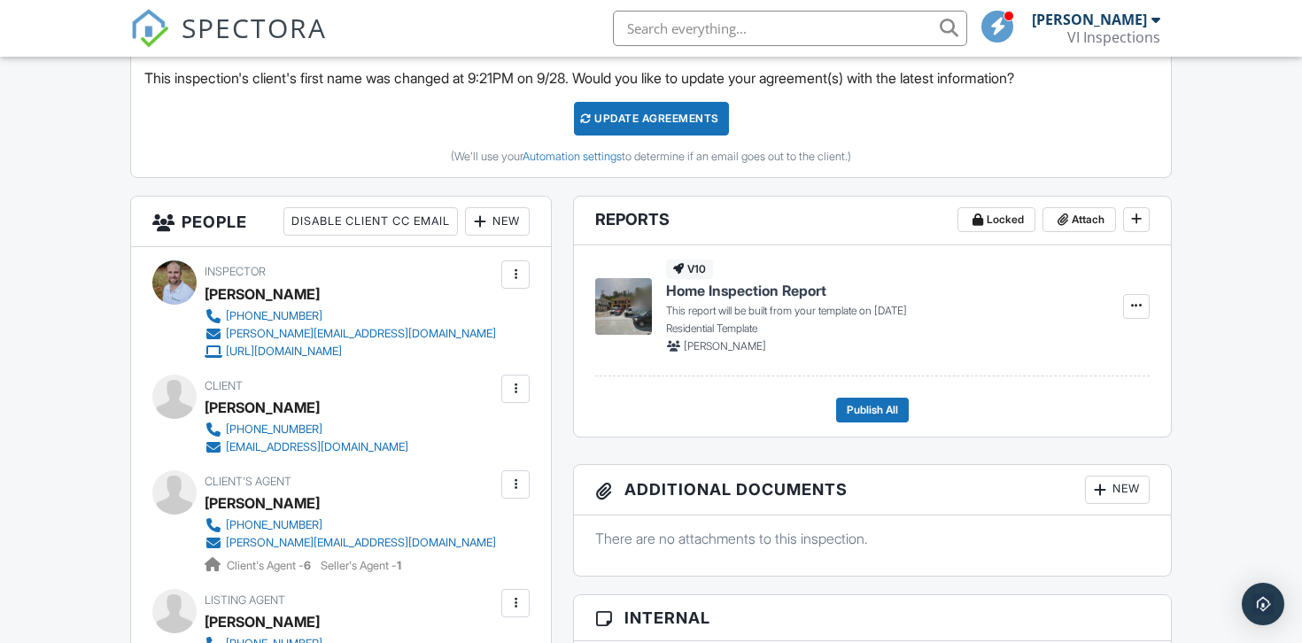
scroll to position [539, 0]
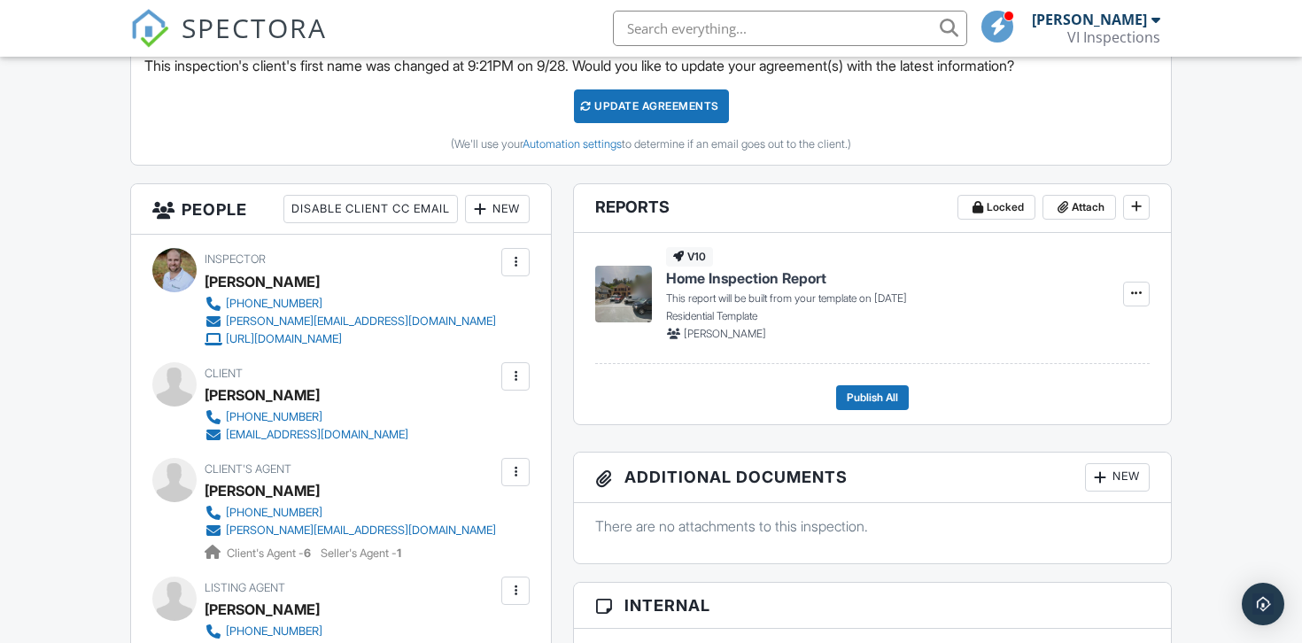
click at [503, 211] on div "New" at bounding box center [497, 209] width 65 height 28
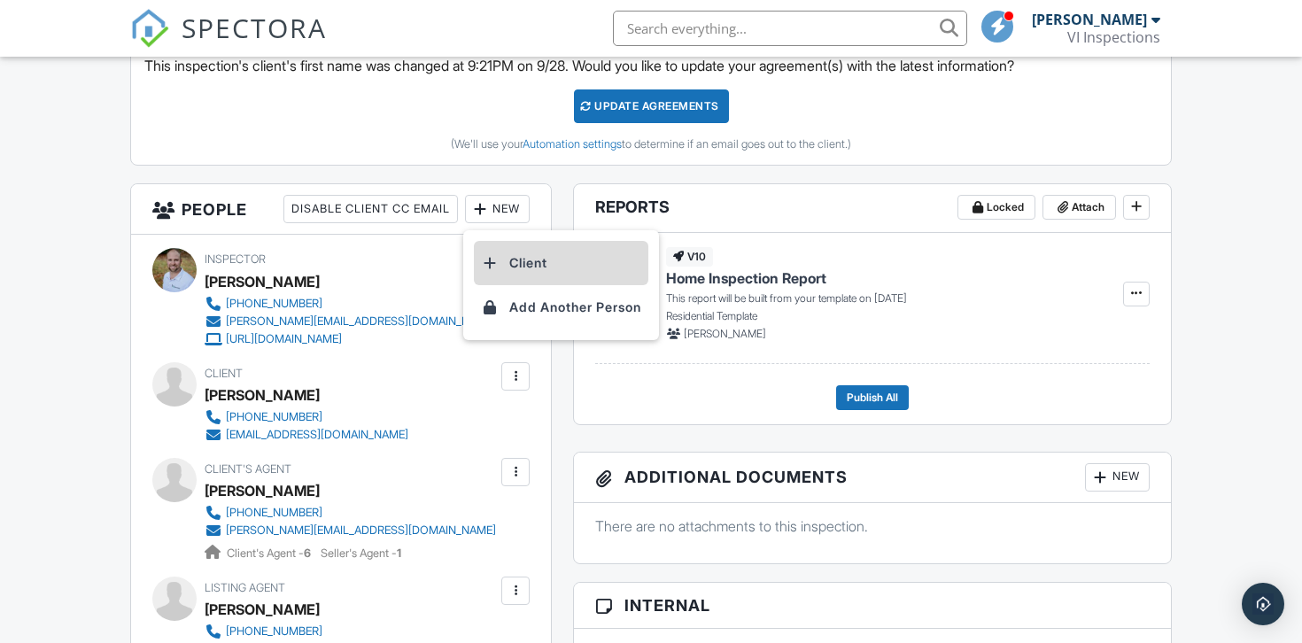
click at [507, 262] on li "Client" at bounding box center [561, 263] width 174 height 44
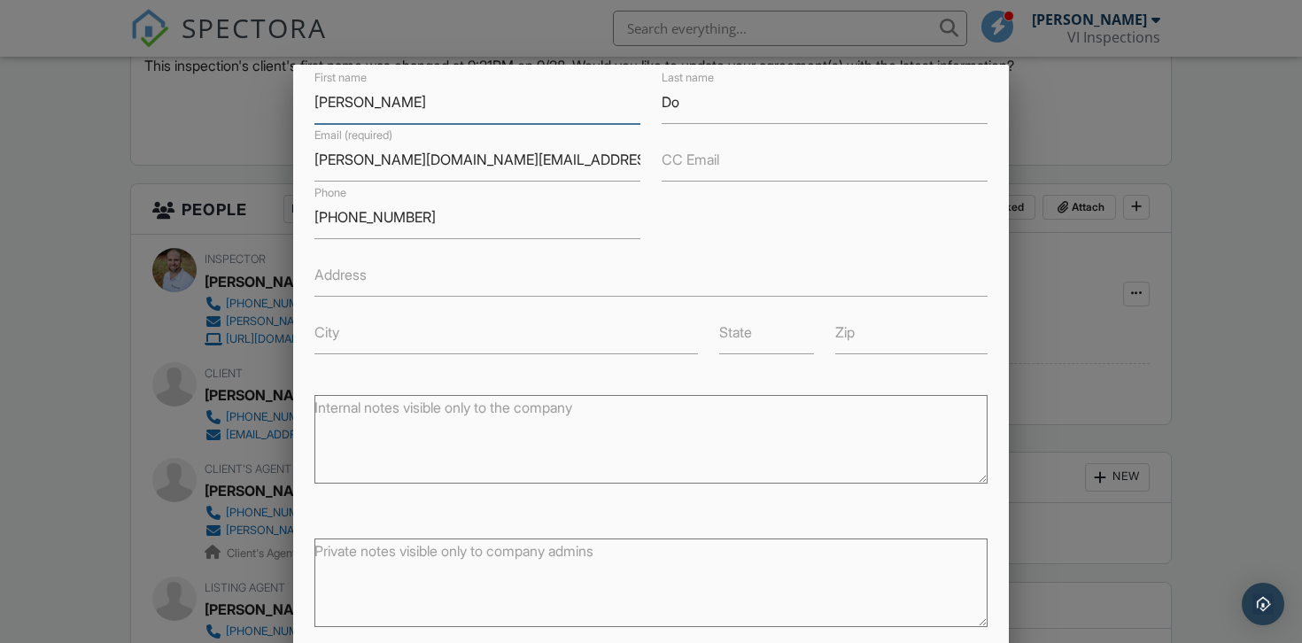
scroll to position [179, 0]
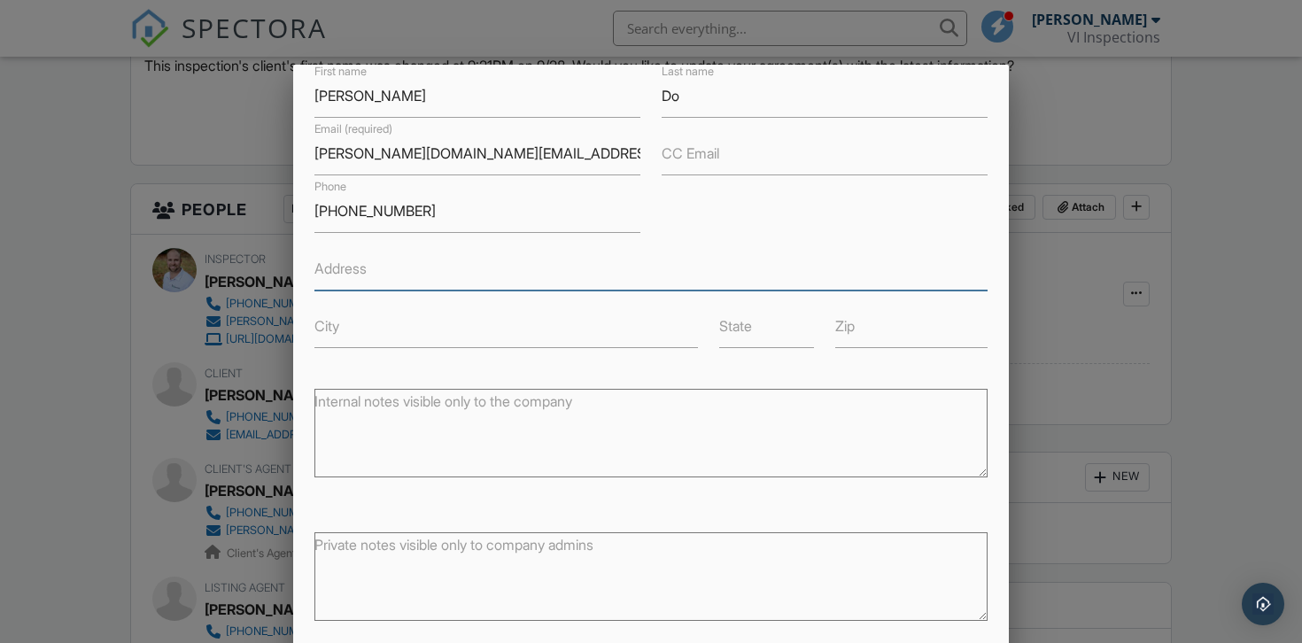
click at [387, 267] on input "Address" at bounding box center [651, 268] width 674 height 43
paste input "[STREET_ADDRESS]"
type input "[STREET_ADDRESS]"
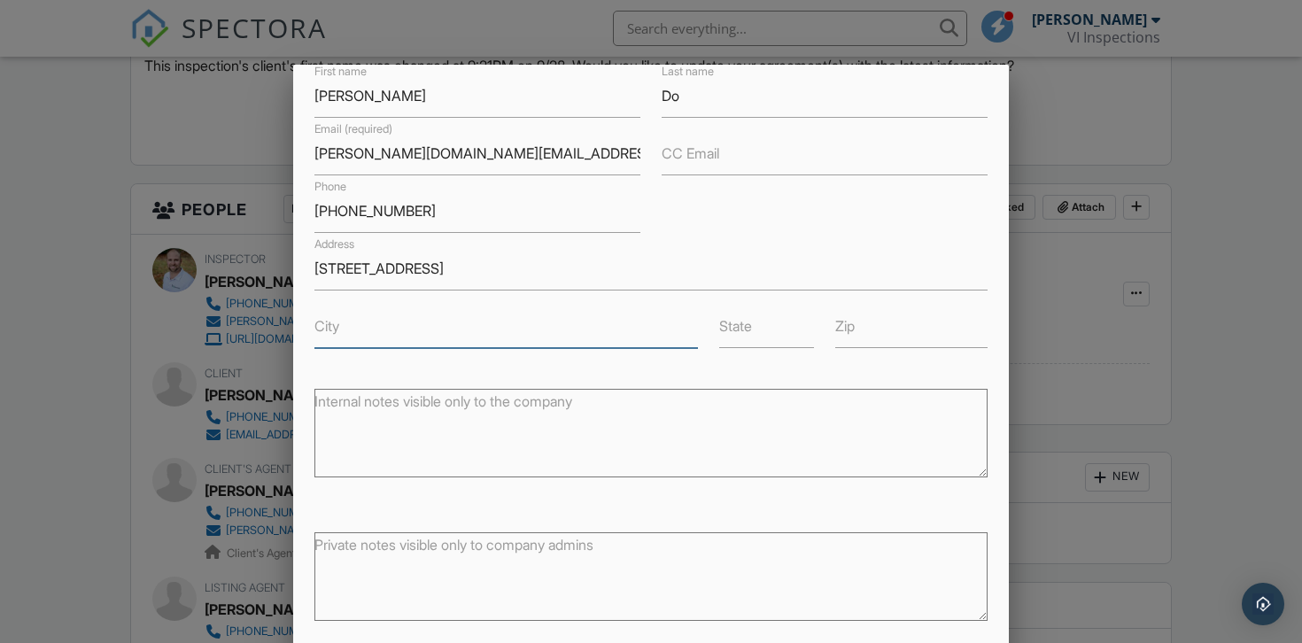
click at [379, 325] on input "City" at bounding box center [506, 326] width 384 height 43
type input "Nanaimo"
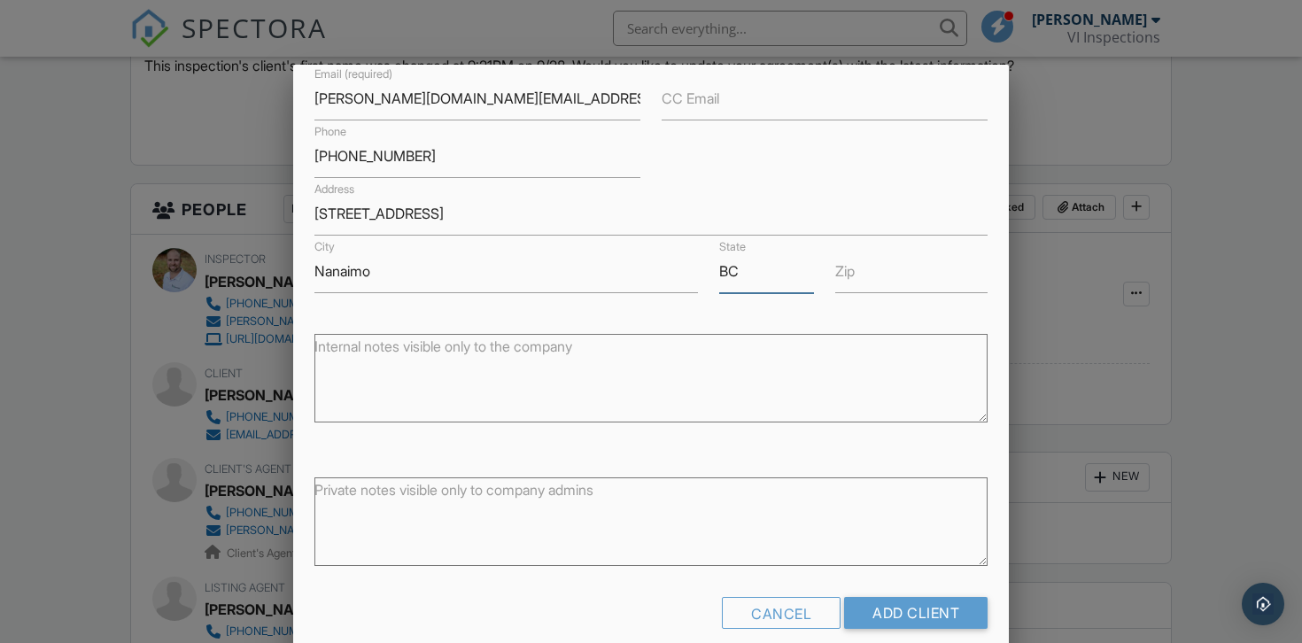
scroll to position [236, 0]
type input "BC"
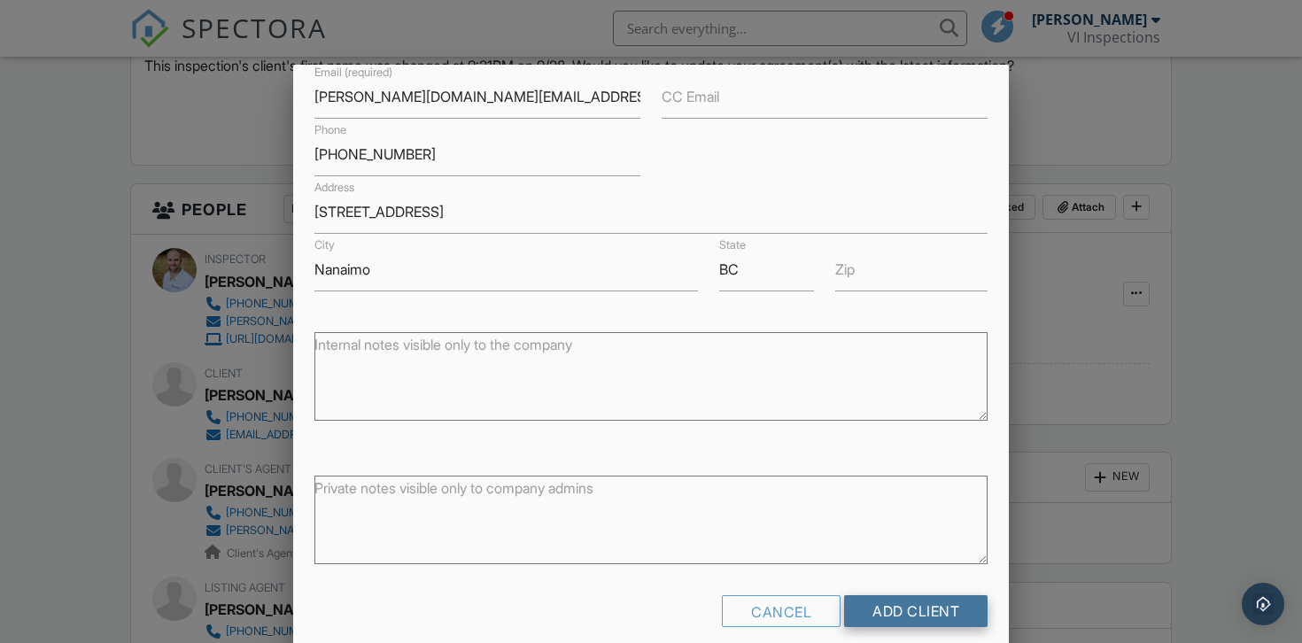
click at [869, 599] on input "Add Client" at bounding box center [915, 611] width 143 height 32
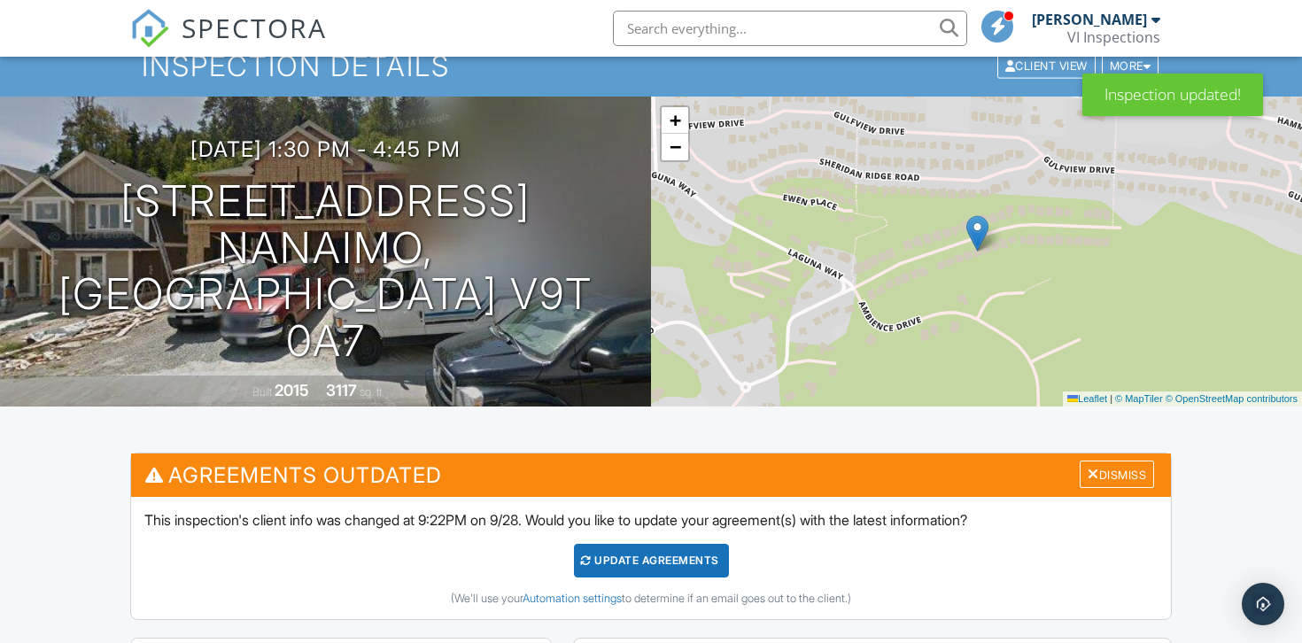
scroll to position [198, 0]
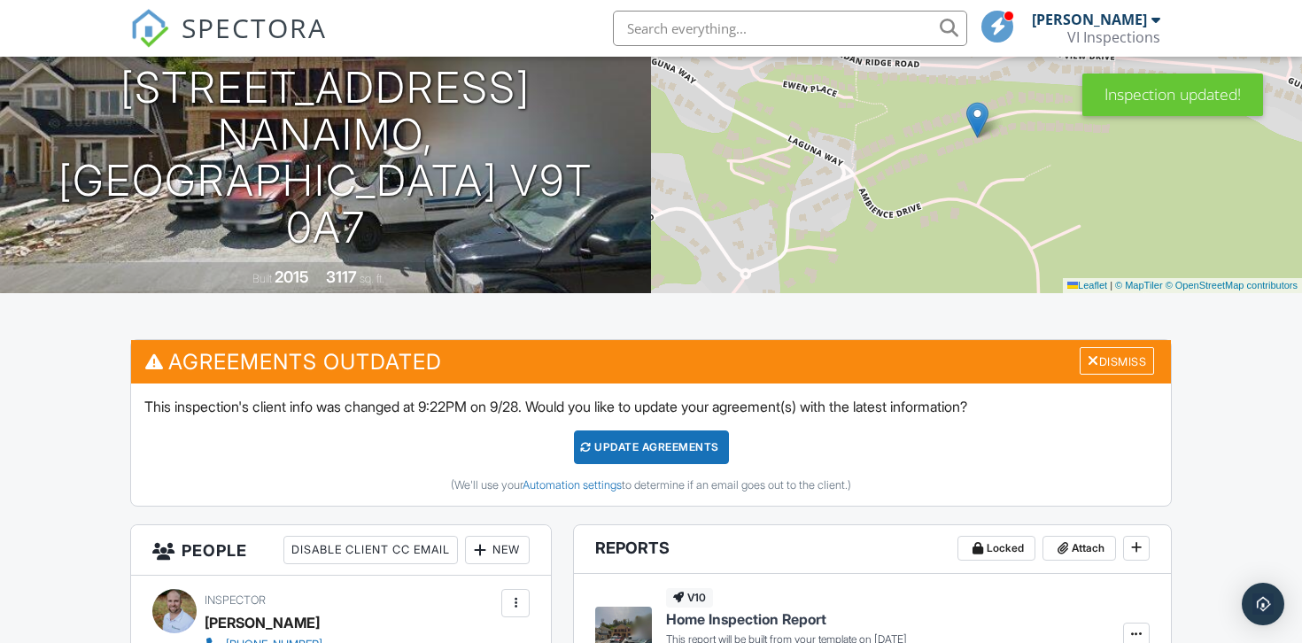
click at [712, 449] on div "Update Agreements" at bounding box center [651, 447] width 155 height 34
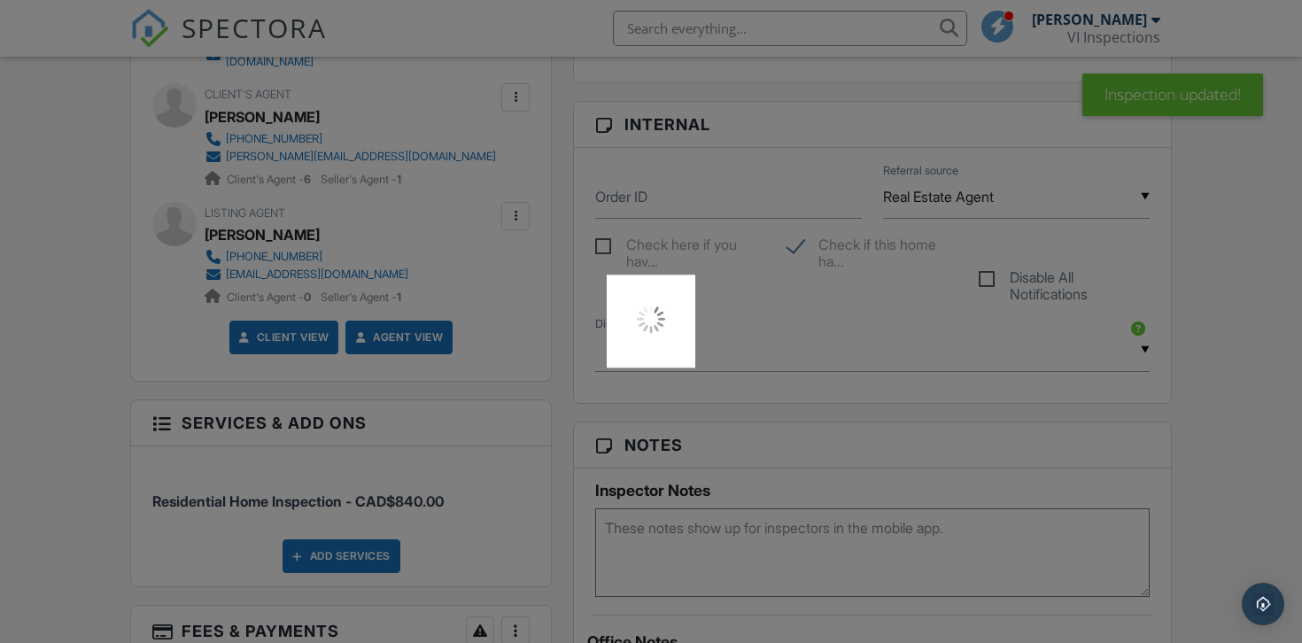
scroll to position [1035, 0]
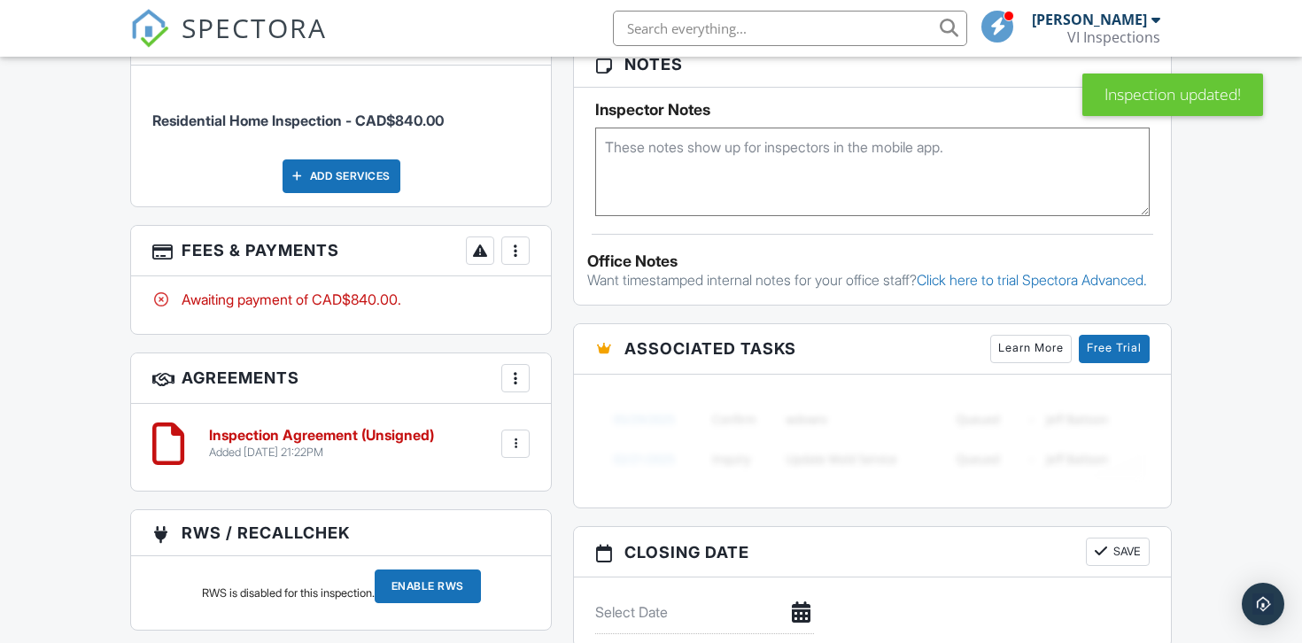
scroll to position [1352, 0]
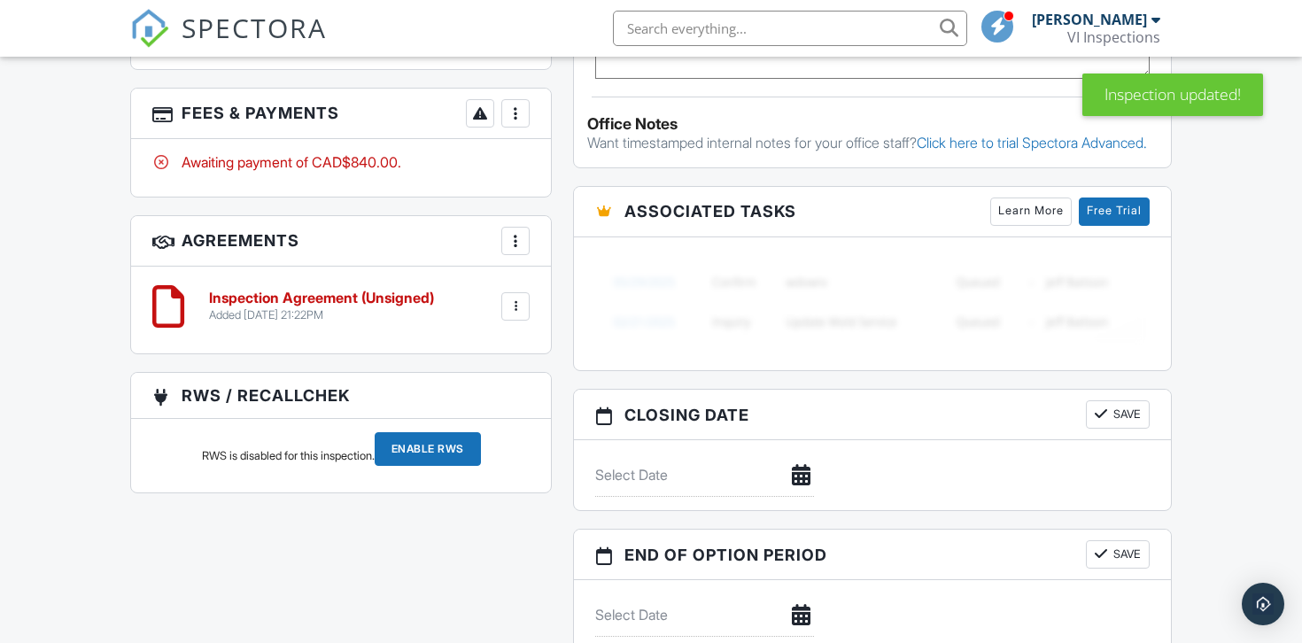
click at [427, 290] on h6 "Inspection Agreement (Unsigned)" at bounding box center [321, 298] width 225 height 16
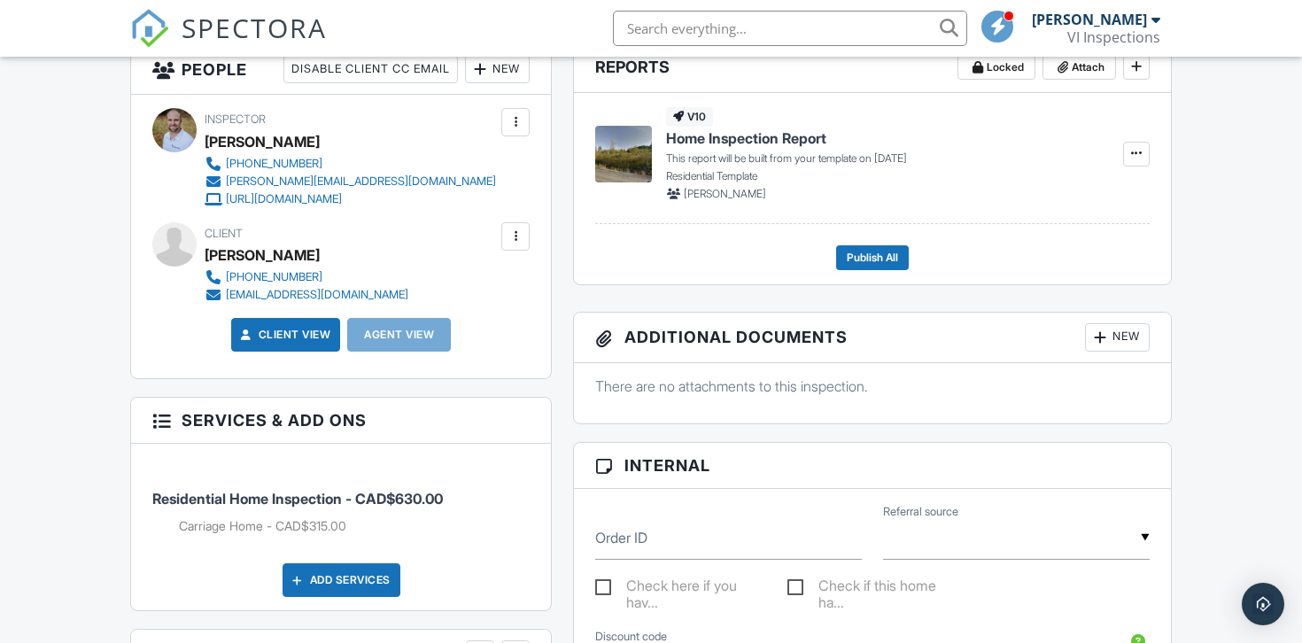
scroll to position [629, 0]
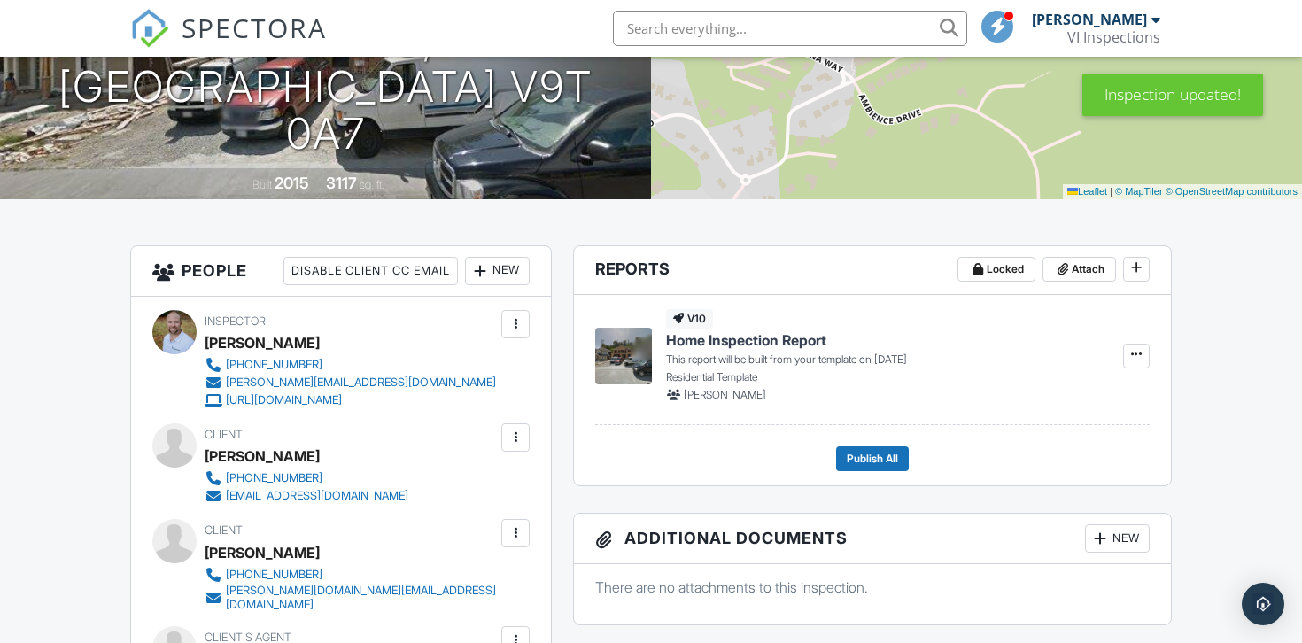
scroll to position [321, 0]
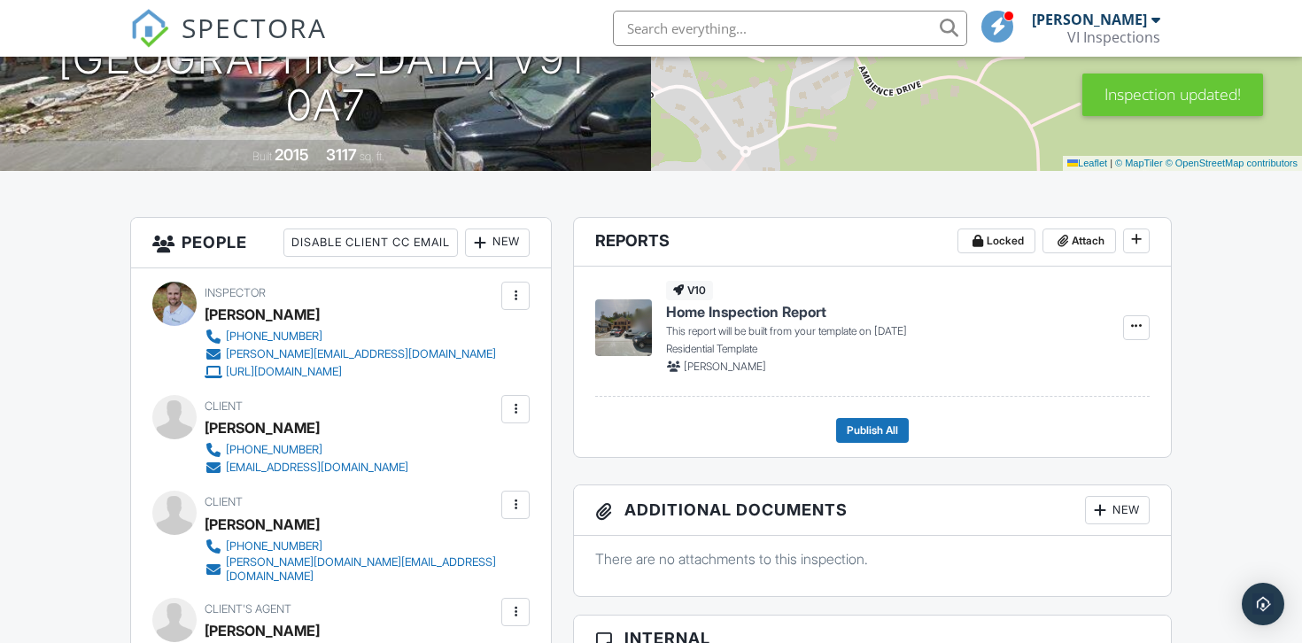
click at [517, 507] on div at bounding box center [515, 505] width 18 height 18
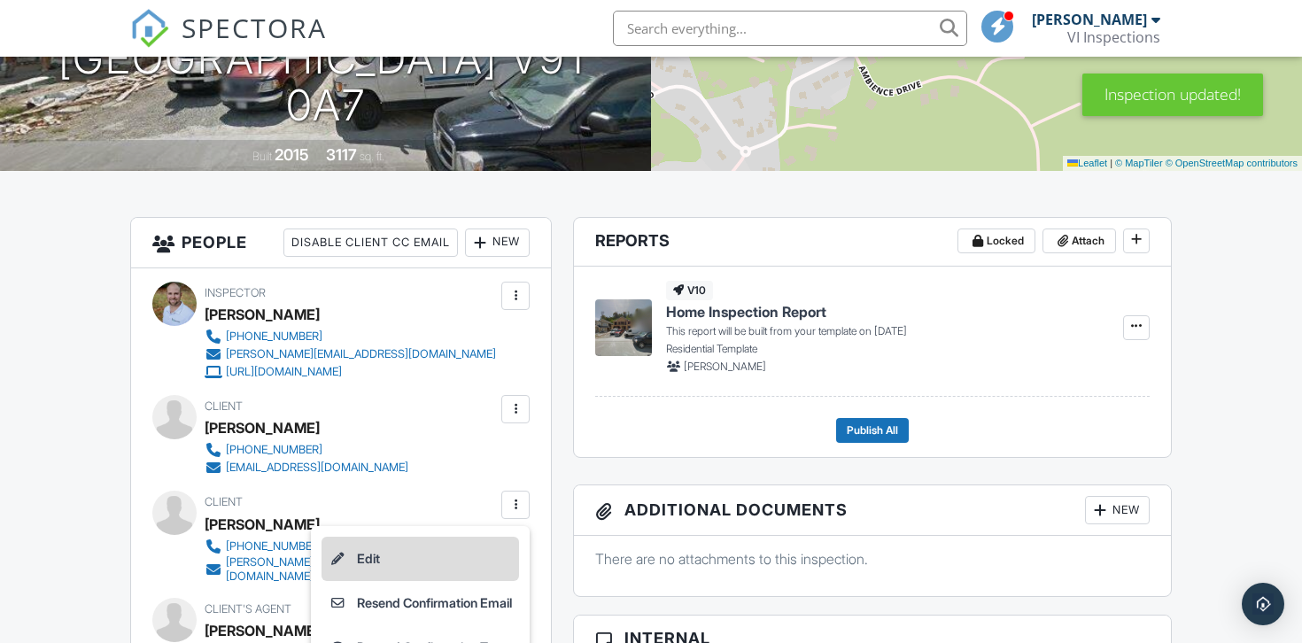
click at [406, 552] on li "Edit" at bounding box center [419, 559] width 197 height 44
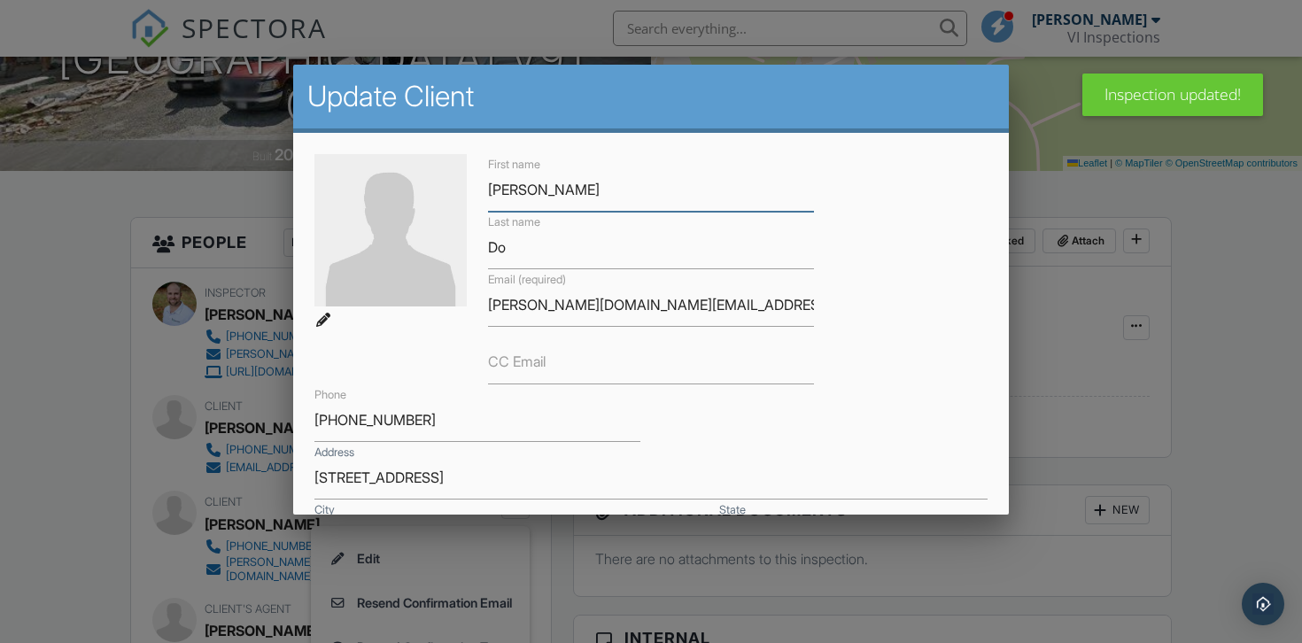
click at [511, 187] on input "Helen" at bounding box center [651, 189] width 326 height 43
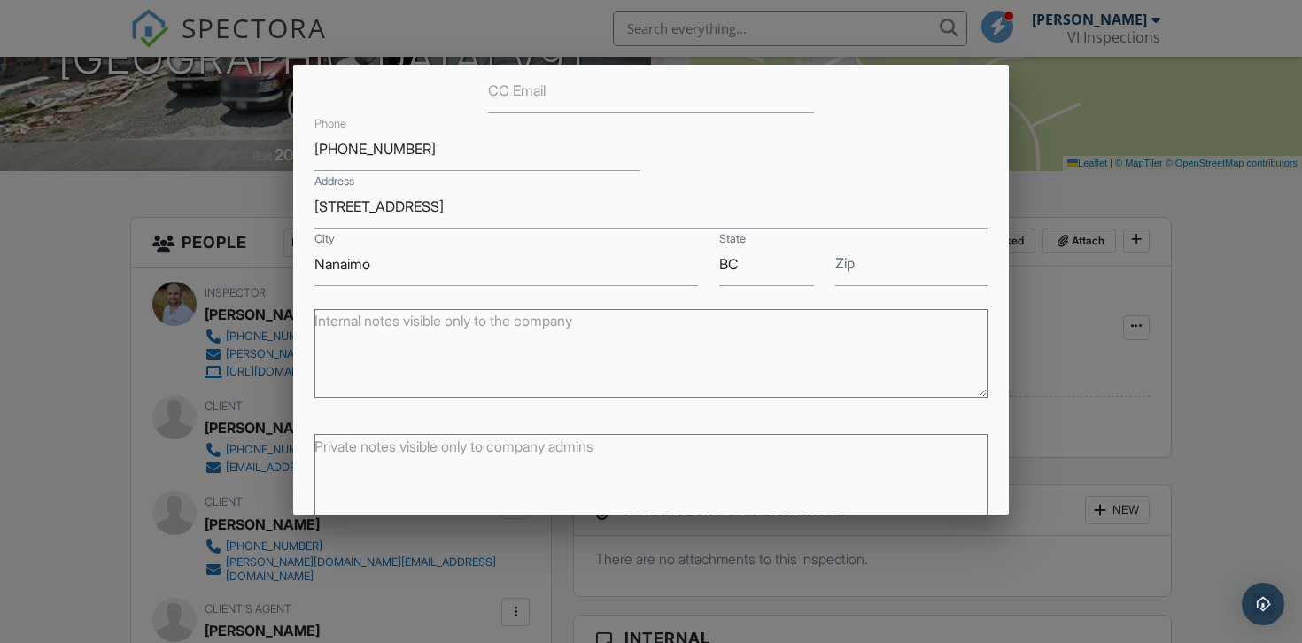
scroll to position [359, 0]
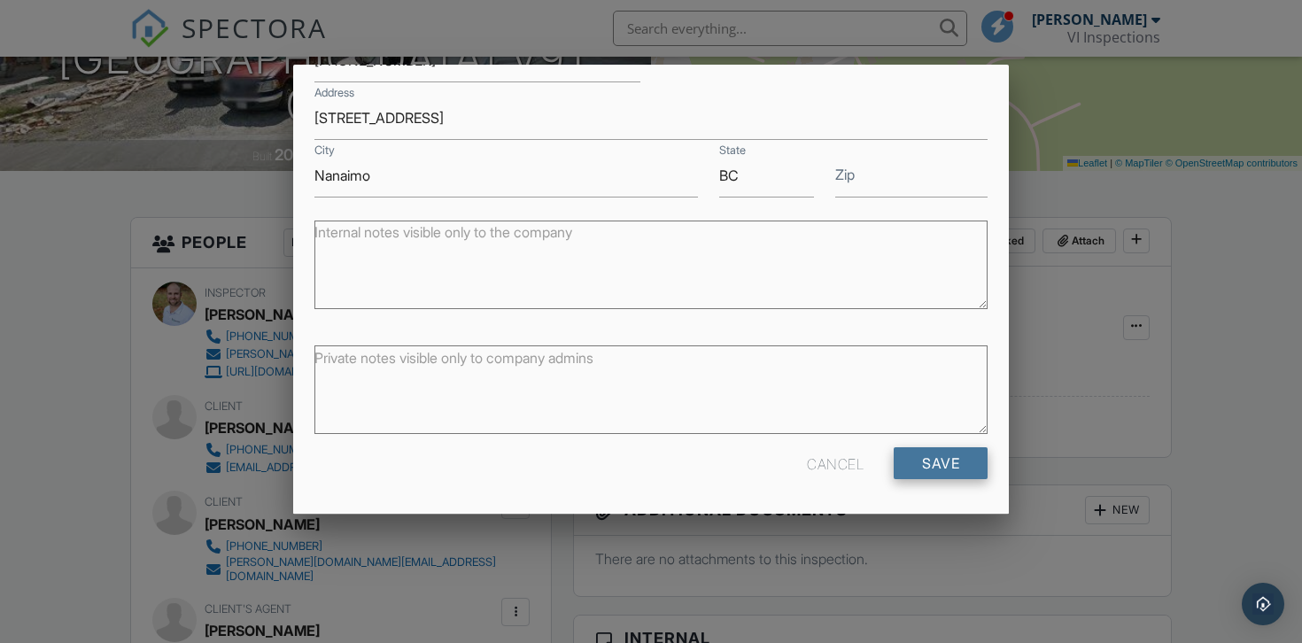
type input "[PERSON_NAME]"
click at [933, 462] on input "Save" at bounding box center [940, 463] width 94 height 32
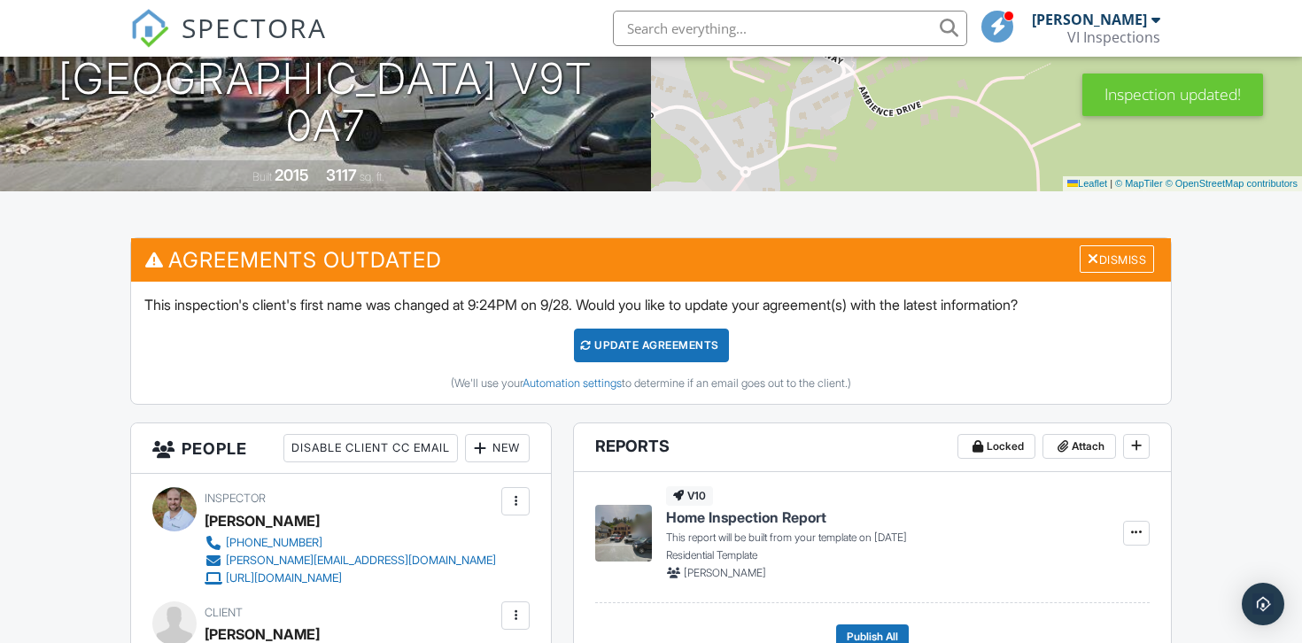
click at [654, 331] on div "Update Agreements" at bounding box center [651, 345] width 155 height 34
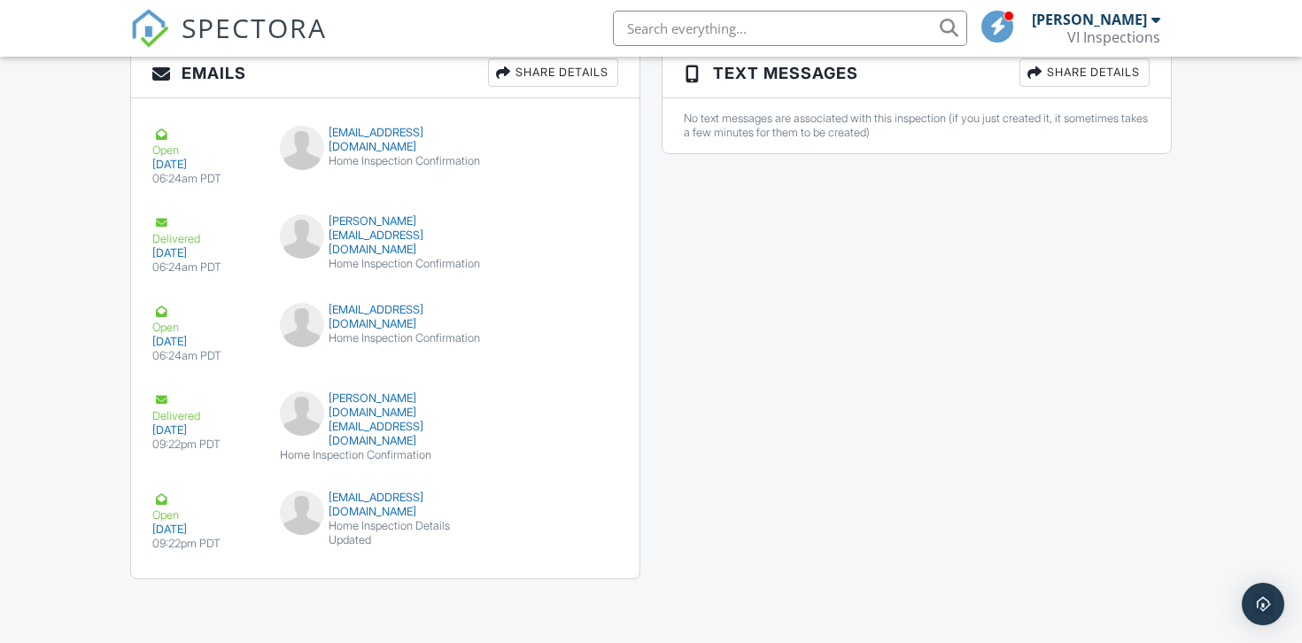
scroll to position [2099, 0]
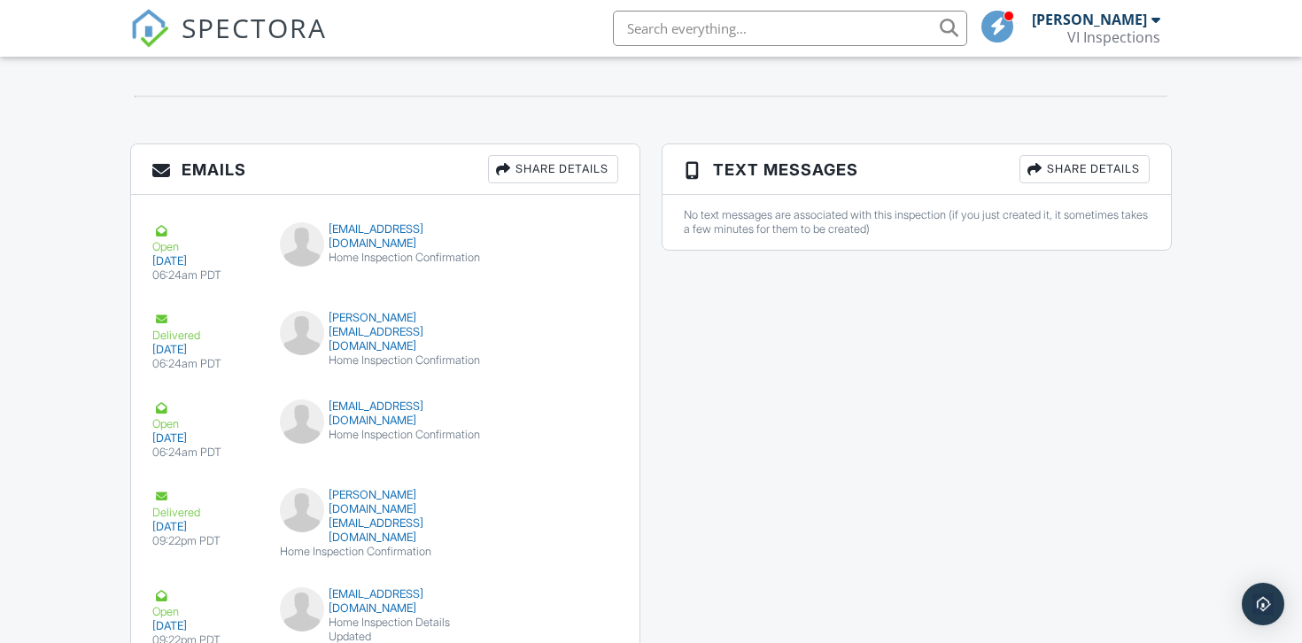
scroll to position [2188, 0]
